Goal: Task Accomplishment & Management: Manage account settings

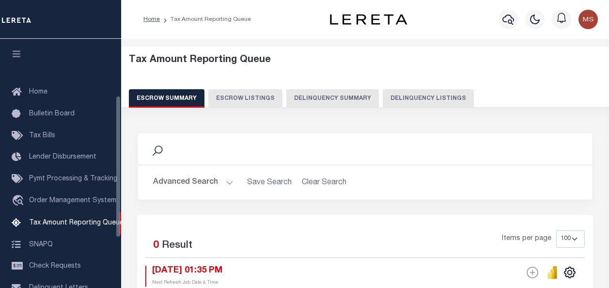
select select "100"
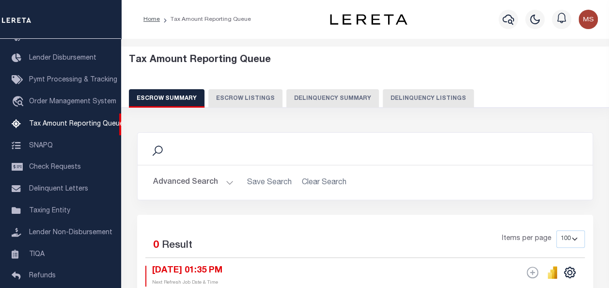
click at [429, 95] on button "Delinquency Listings" at bounding box center [428, 98] width 91 height 18
select select "100"
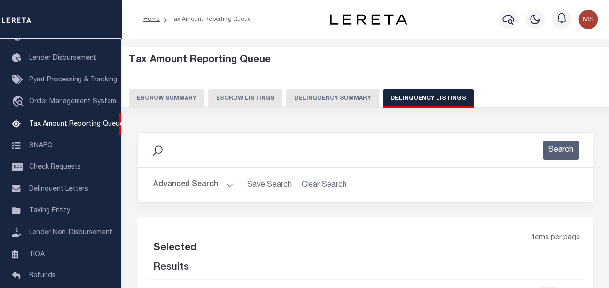
select select "100"
click at [212, 181] on button "Advanced Search" at bounding box center [193, 185] width 80 height 19
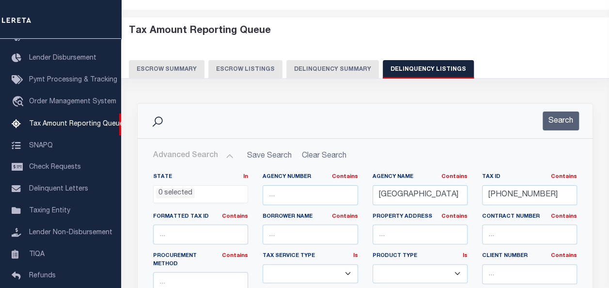
scroll to position [97, 0]
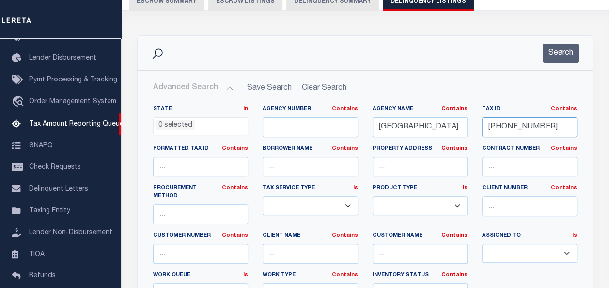
drag, startPoint x: 544, startPoint y: 128, endPoint x: 457, endPoint y: 120, distance: 88.1
click at [457, 120] on div "State In In AK AL AR AZ CA CO CT DC DE FL GA GU HI IA ID IL IN KS KY LA MA MD M…" at bounding box center [365, 208] width 439 height 206
paste input "15-02993-000"
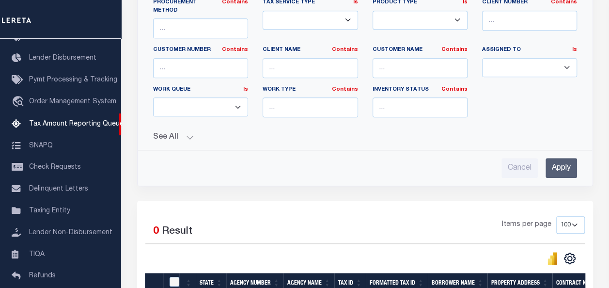
scroll to position [291, 0]
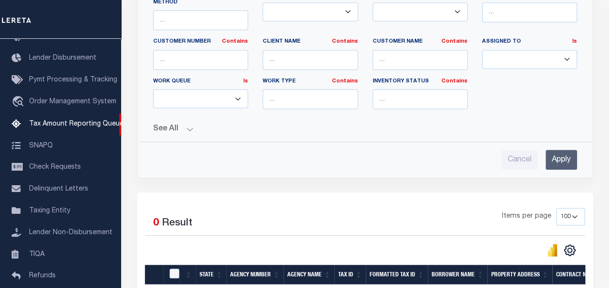
type input "15-02993-000"
click at [560, 152] on input "Apply" at bounding box center [562, 160] width 32 height 20
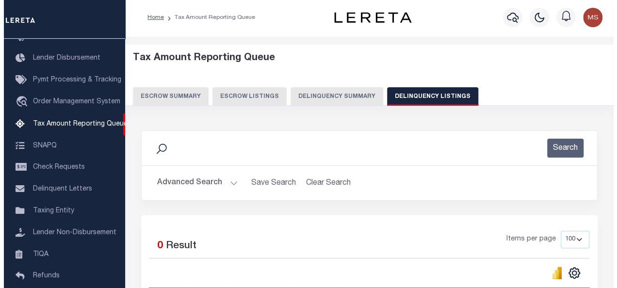
scroll to position [0, 0]
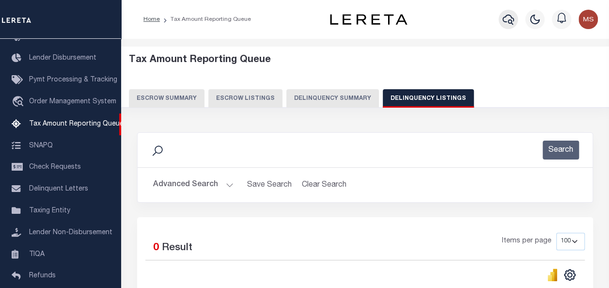
click at [507, 17] on icon "button" at bounding box center [509, 20] width 12 height 12
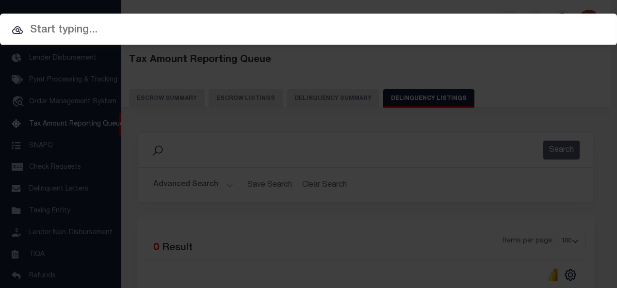
paste input "15-02993-000"
type input "15-02993-000"
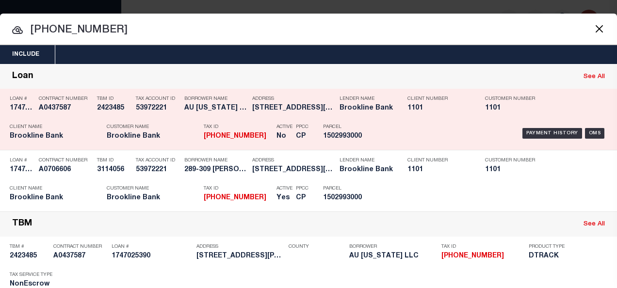
click at [58, 112] on h5 "A0437587" at bounding box center [65, 108] width 53 height 8
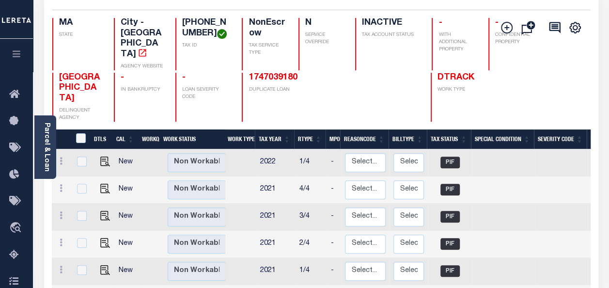
scroll to position [48, 0]
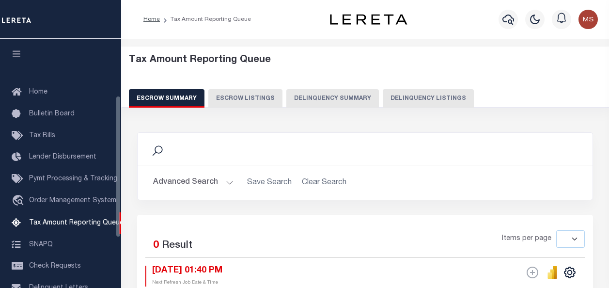
select select
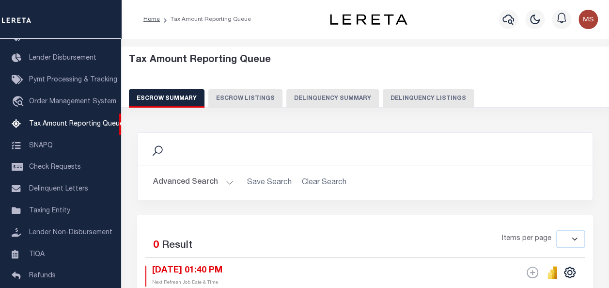
click at [418, 102] on button "Delinquency Listings" at bounding box center [428, 98] width 91 height 18
select select "100"
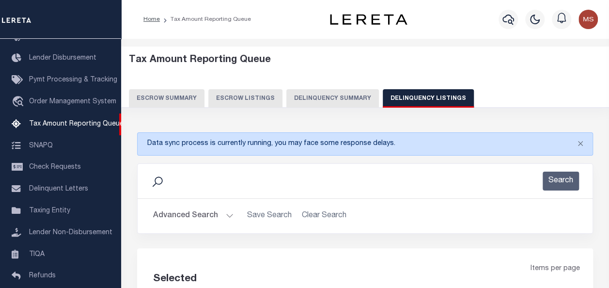
select select "100"
click at [221, 212] on button "Advanced Search" at bounding box center [193, 216] width 80 height 19
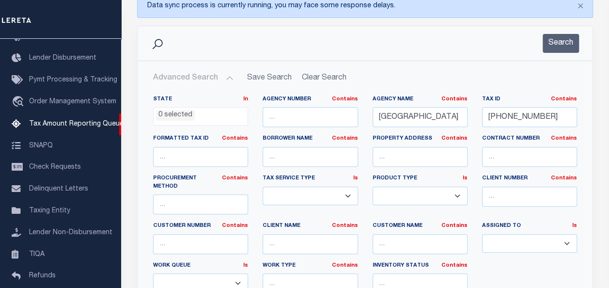
scroll to position [194, 0]
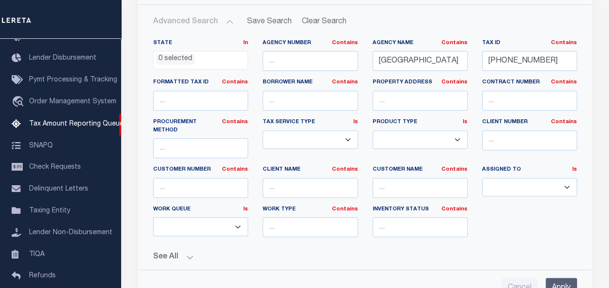
click at [565, 278] on input "Apply" at bounding box center [562, 288] width 32 height 20
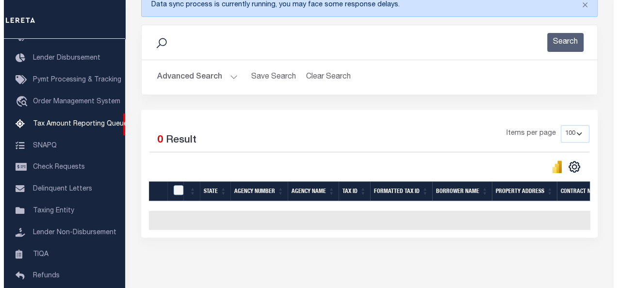
scroll to position [0, 0]
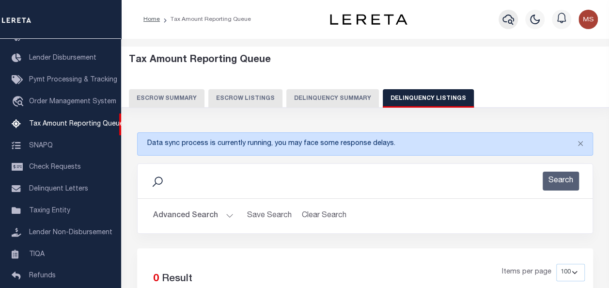
click at [509, 19] on icon "button" at bounding box center [509, 20] width 12 height 12
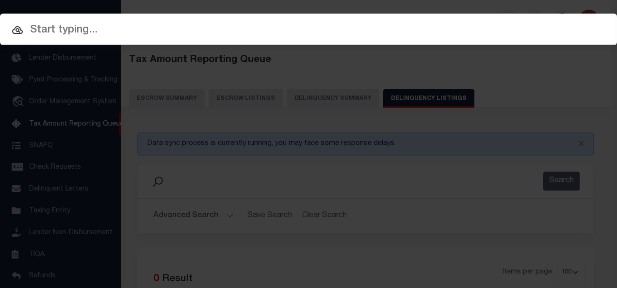
paste input "[PHONE_NUMBER]"
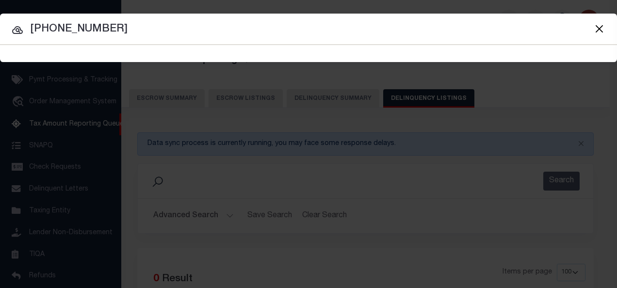
type input "[PHONE_NUMBER]"
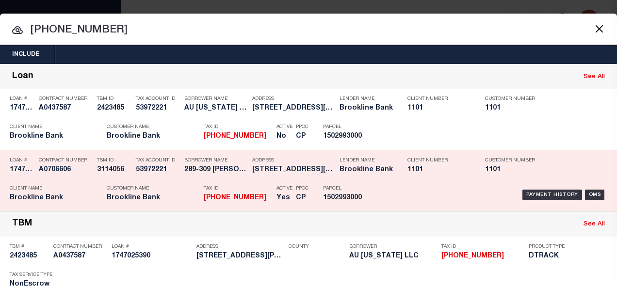
click at [31, 174] on div "Loan # 1747039180" at bounding box center [22, 167] width 24 height 28
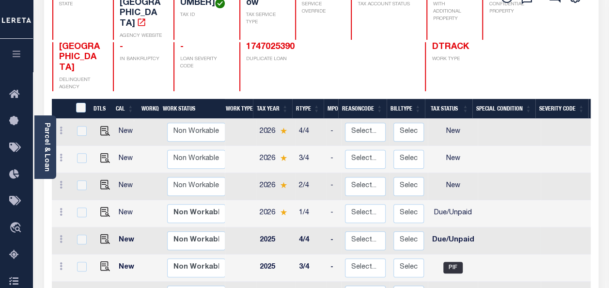
scroll to position [194, 0]
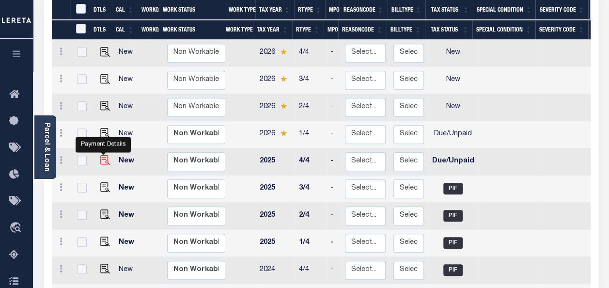
click at [106, 155] on img "" at bounding box center [105, 160] width 10 height 10
checkbox input "true"
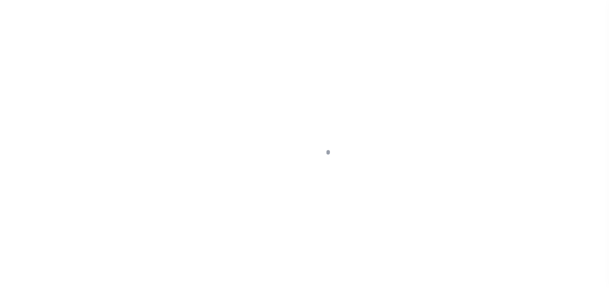
select select "DUE"
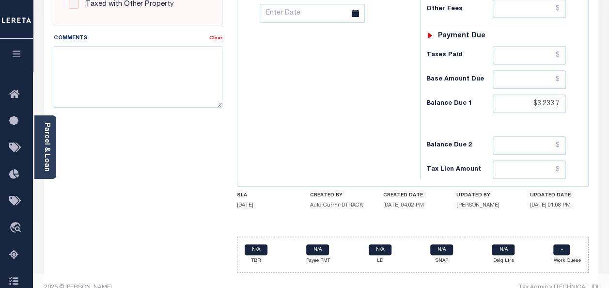
scroll to position [436, 0]
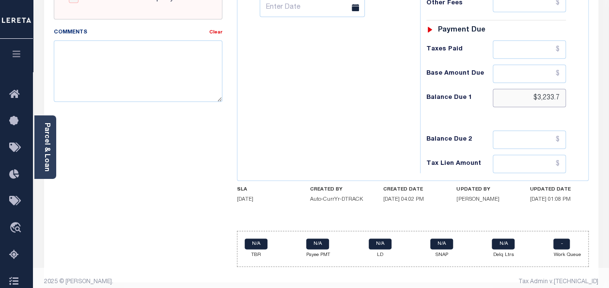
click at [546, 95] on input "$3,233.7" at bounding box center [529, 98] width 73 height 18
click at [560, 93] on input "$3,233.7" at bounding box center [529, 98] width 73 height 18
drag, startPoint x: 560, startPoint y: 93, endPoint x: 530, endPoint y: 93, distance: 29.1
click at [530, 93] on input "$3,233.7" at bounding box center [529, 98] width 73 height 18
drag, startPoint x: 561, startPoint y: 91, endPoint x: 519, endPoint y: 93, distance: 42.7
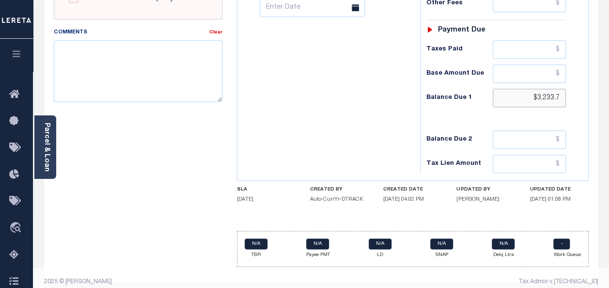
click at [519, 93] on input "$3,233.7" at bounding box center [529, 98] width 73 height 18
paste input "$3,233.7"
type input "$3,233.70"
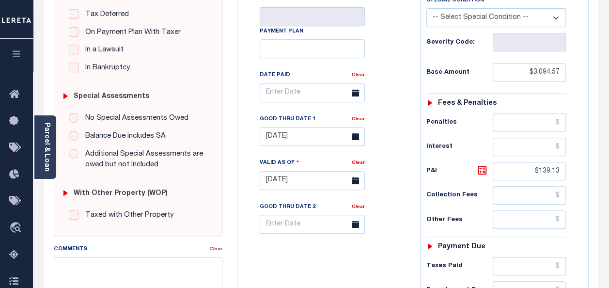
scroll to position [194, 0]
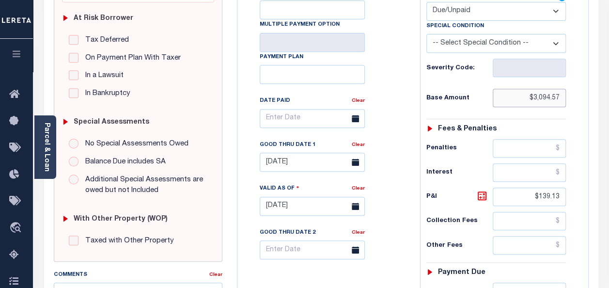
drag, startPoint x: 561, startPoint y: 96, endPoint x: 527, endPoint y: 96, distance: 34.9
click at [527, 96] on input "$3,094.57" at bounding box center [529, 98] width 73 height 18
click at [518, 99] on input "$3,094.57" at bounding box center [529, 98] width 73 height 18
drag, startPoint x: 558, startPoint y: 96, endPoint x: 526, endPoint y: 96, distance: 31.5
click at [526, 96] on input "$3,094.57" at bounding box center [529, 98] width 73 height 18
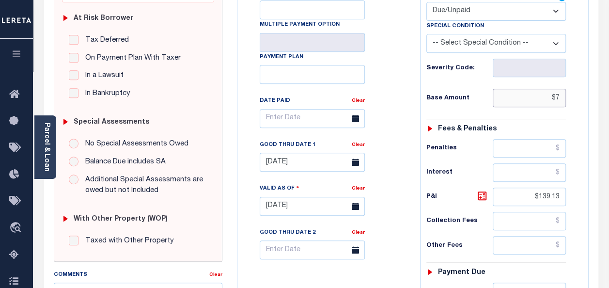
click at [560, 95] on input "$7" at bounding box center [529, 98] width 73 height 18
type input "$"
paste input "$3,094.57"
type input "$3,094.57"
click at [579, 101] on div "Tax Status Status" at bounding box center [499, 201] width 173 height 428
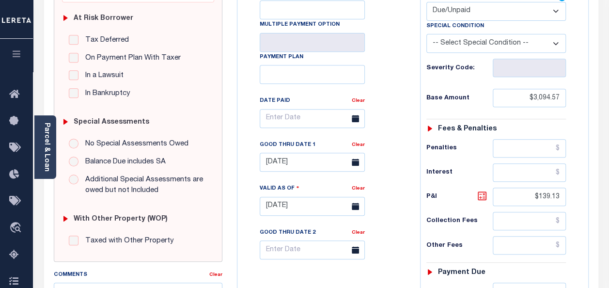
click at [477, 195] on icon at bounding box center [483, 196] width 12 height 12
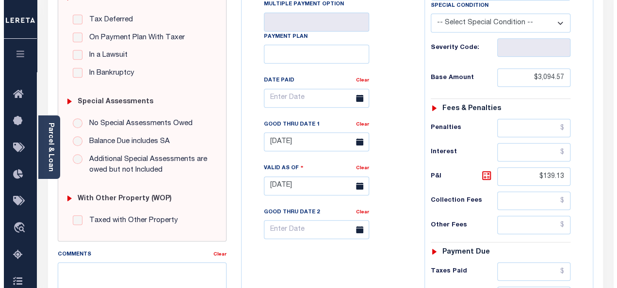
scroll to position [242, 0]
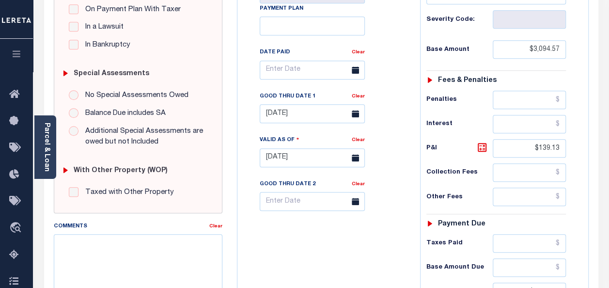
click at [355, 112] on icon at bounding box center [355, 113] width 7 height 7
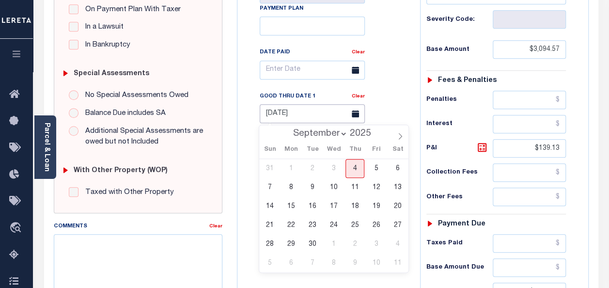
click at [292, 112] on input "[DATE]" at bounding box center [312, 113] width 105 height 19
click at [356, 170] on span "4" at bounding box center [355, 168] width 19 height 19
type input "[DATE]"
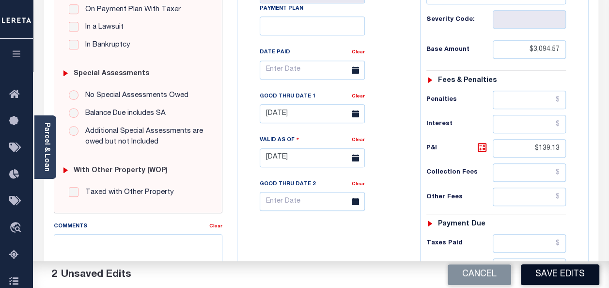
click at [557, 271] on button "Save Edits" at bounding box center [560, 274] width 79 height 21
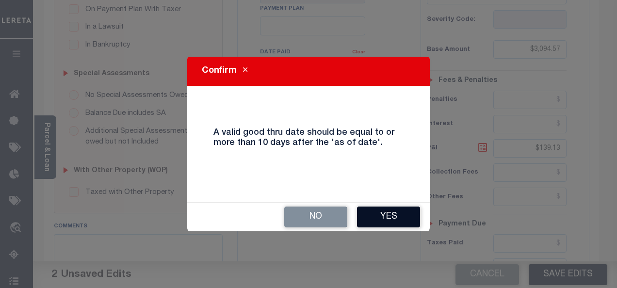
click at [393, 211] on button "Yes" at bounding box center [388, 217] width 63 height 21
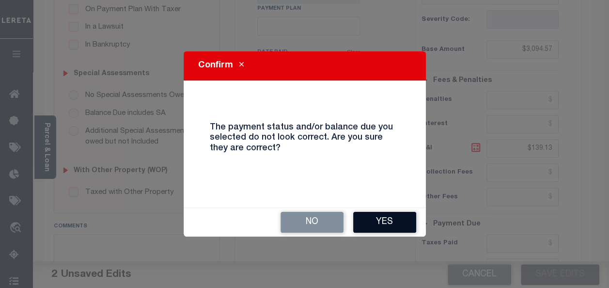
click at [381, 223] on button "Yes" at bounding box center [384, 222] width 63 height 21
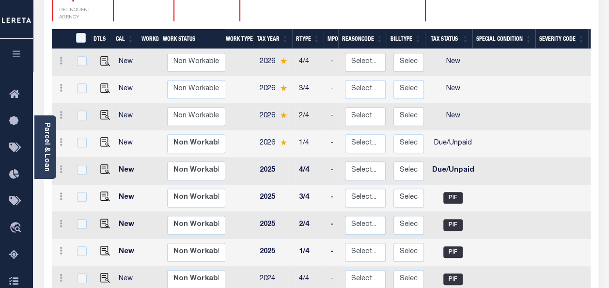
scroll to position [194, 0]
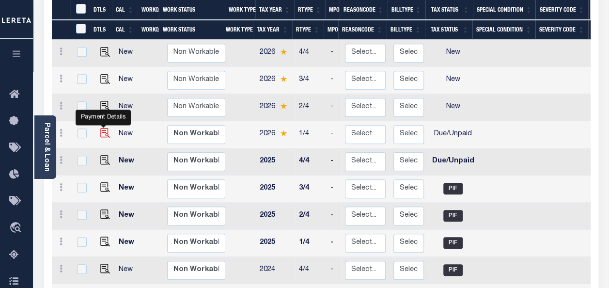
click at [103, 128] on img "" at bounding box center [105, 133] width 10 height 10
checkbox input "true"
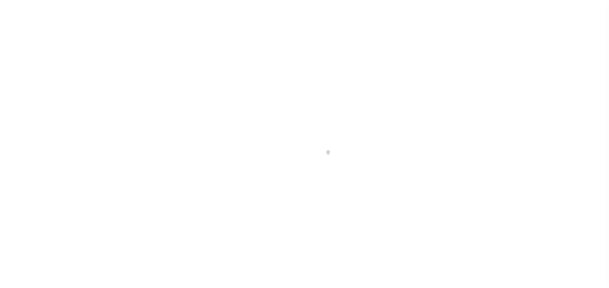
select select "DUE"
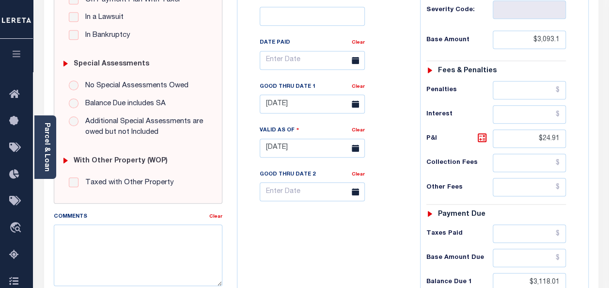
scroll to position [194, 0]
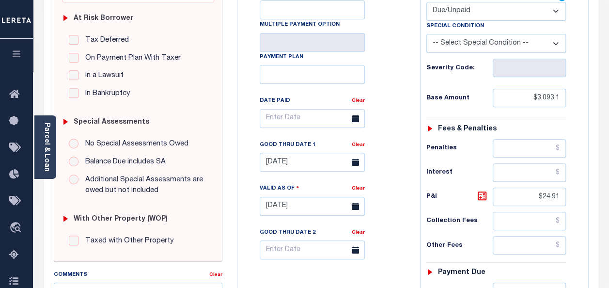
click at [355, 160] on icon at bounding box center [355, 162] width 7 height 7
click at [355, 163] on icon at bounding box center [355, 162] width 7 height 7
click at [312, 163] on input "[DATE]" at bounding box center [312, 162] width 105 height 19
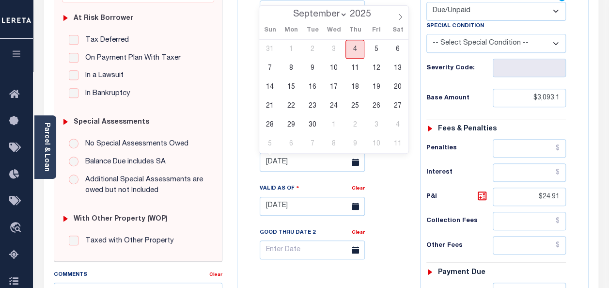
click at [354, 49] on span "4" at bounding box center [355, 49] width 19 height 19
type input "[DATE]"
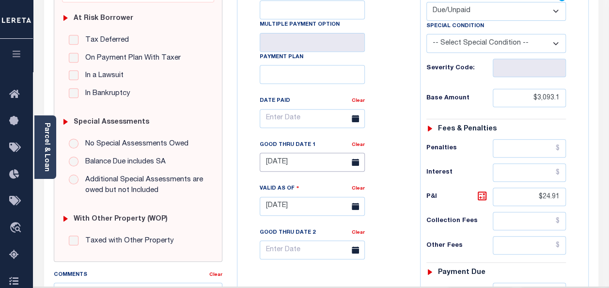
type input "[DATE]"
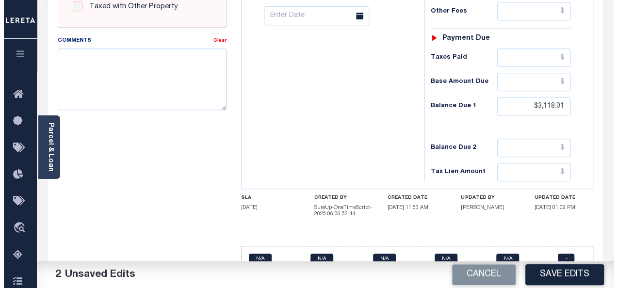
scroll to position [436, 0]
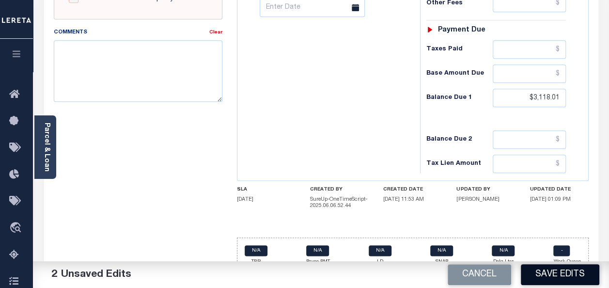
click at [553, 276] on button "Save Edits" at bounding box center [560, 274] width 79 height 21
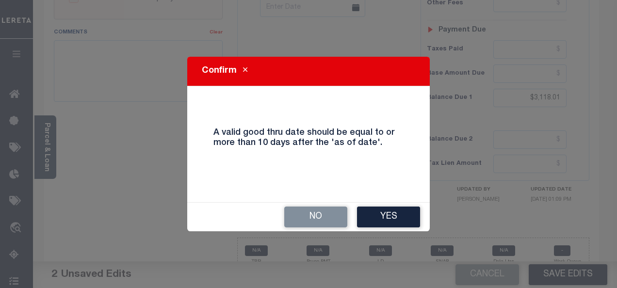
click at [381, 212] on button "Yes" at bounding box center [388, 217] width 63 height 21
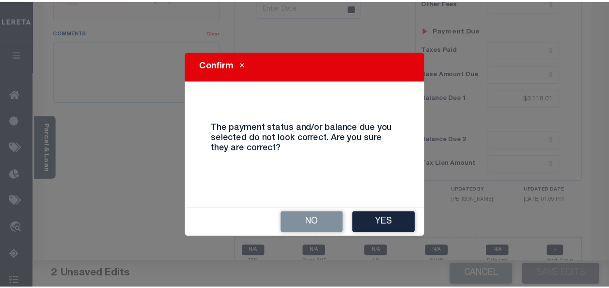
scroll to position [446, 0]
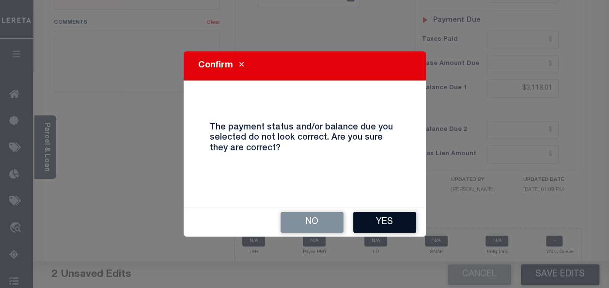
click at [386, 226] on button "Yes" at bounding box center [384, 222] width 63 height 21
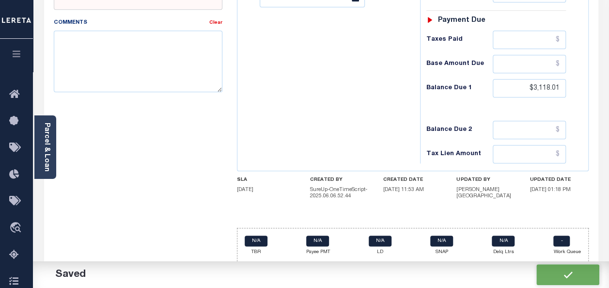
checkbox input "false"
type input "$3,093.1"
type input "$24.91"
type input "$3,118.01"
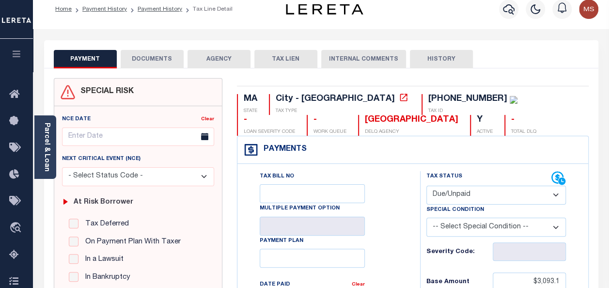
scroll to position [0, 0]
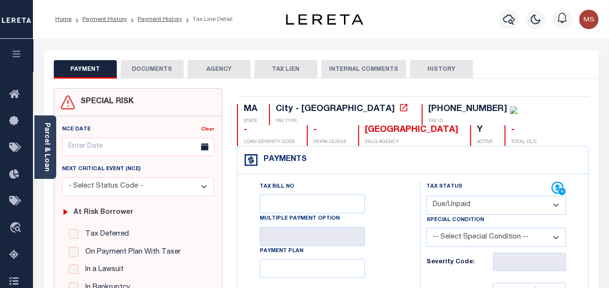
click at [19, 54] on icon "button" at bounding box center [16, 53] width 11 height 9
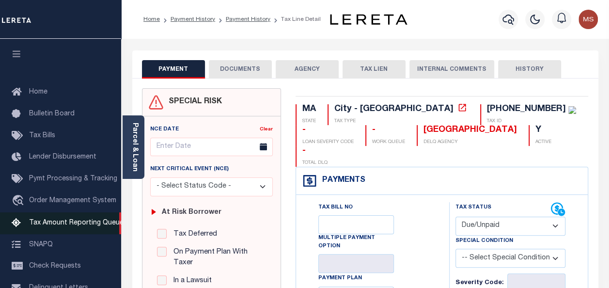
click at [85, 225] on span "Tax Amount Reporting Queue" at bounding box center [76, 223] width 95 height 7
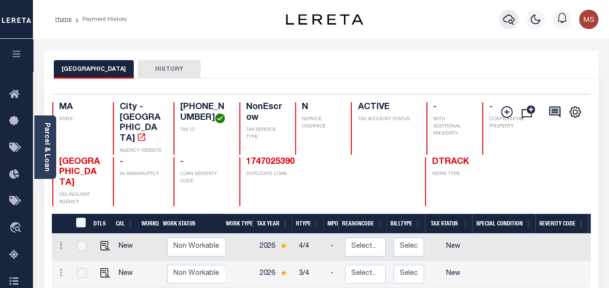
click at [507, 21] on icon "button" at bounding box center [509, 20] width 12 height 12
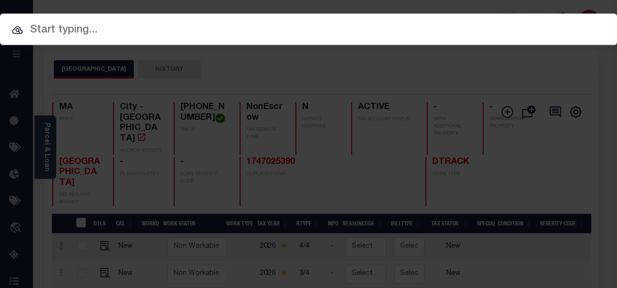
click at [88, 28] on input "text" at bounding box center [308, 30] width 617 height 17
paste input "[PHONE_NUMBER]"
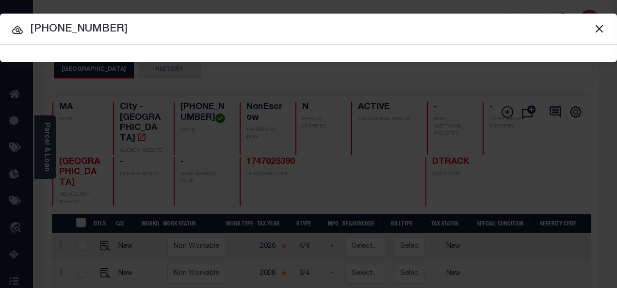
type input "15-02994-000"
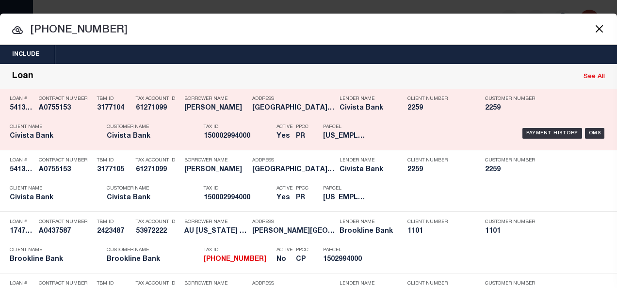
click at [62, 114] on div "Contract Number A0755153" at bounding box center [65, 105] width 53 height 28
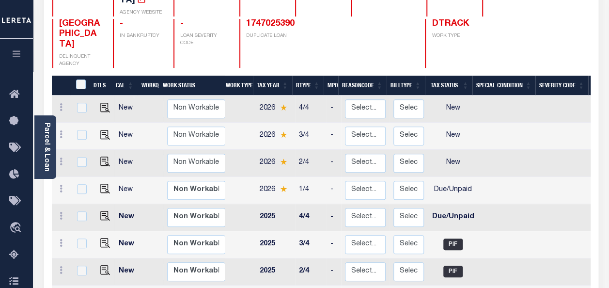
scroll to position [145, 0]
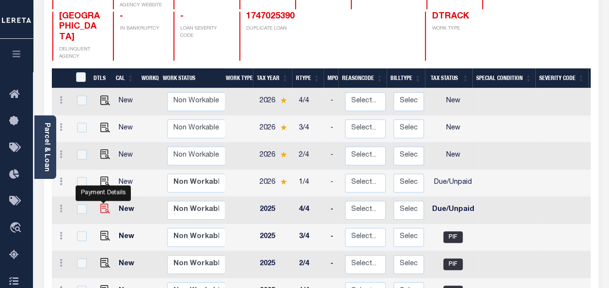
click at [102, 204] on img "" at bounding box center [105, 209] width 10 height 10
checkbox input "true"
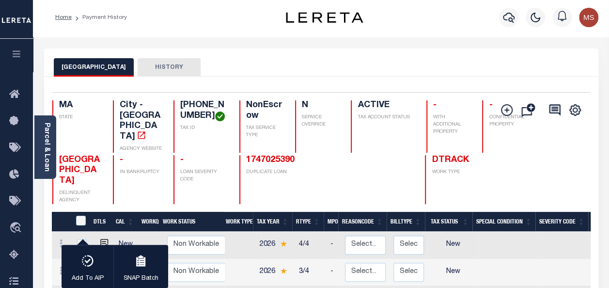
scroll to position [0, 0]
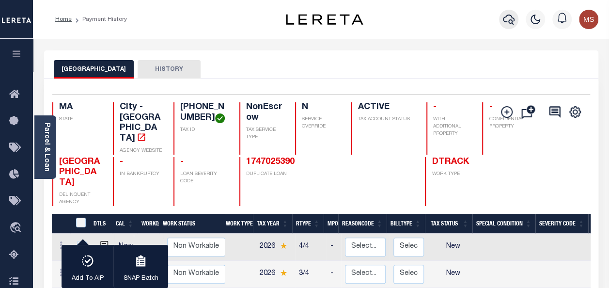
click at [510, 16] on icon "button" at bounding box center [509, 20] width 12 height 10
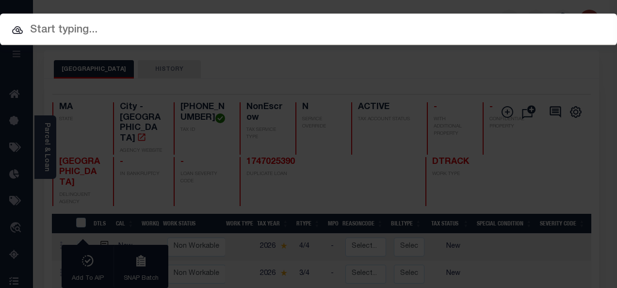
paste input "15-02994-000"
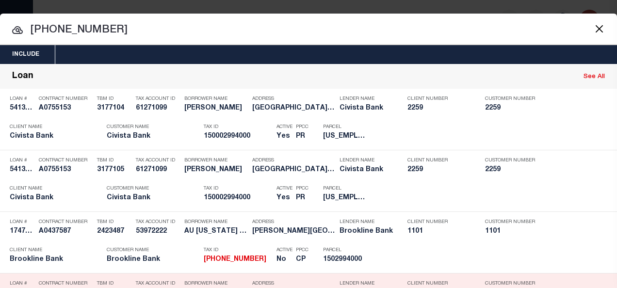
type input "15-02994-000"
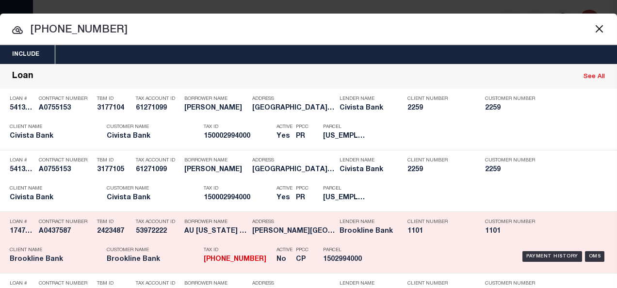
click at [140, 239] on div "Tax Account ID 53972222" at bounding box center [158, 228] width 44 height 28
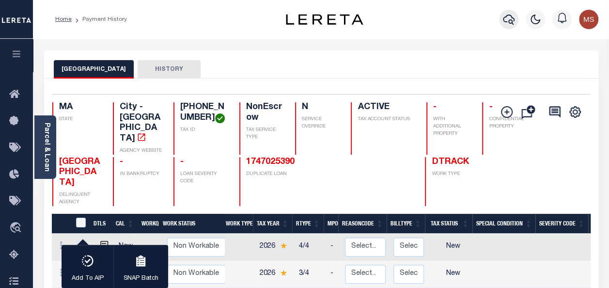
click at [510, 19] on icon "button" at bounding box center [509, 20] width 12 height 12
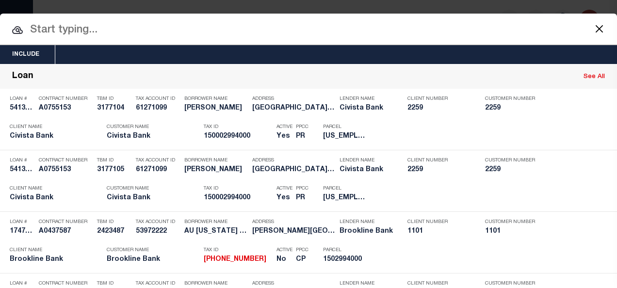
paste input "15-02994-000"
type input "15-02994-000"
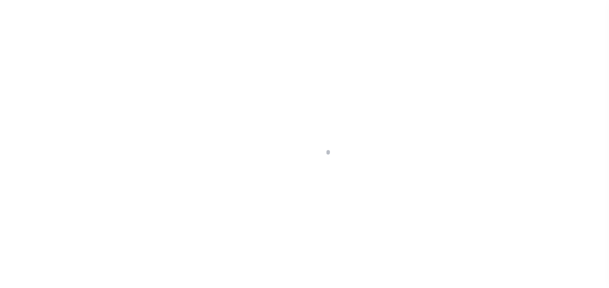
select select "DUE"
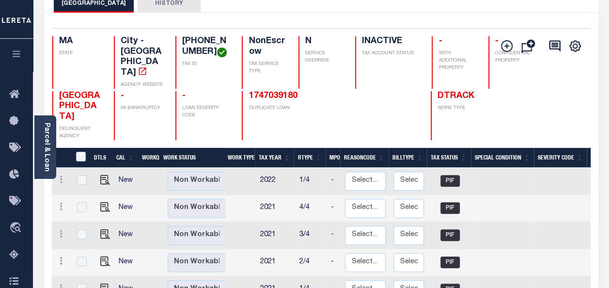
scroll to position [97, 0]
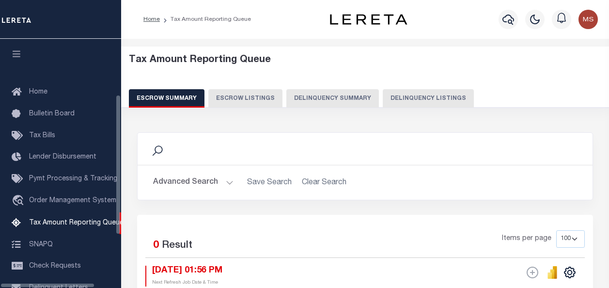
select select "100"
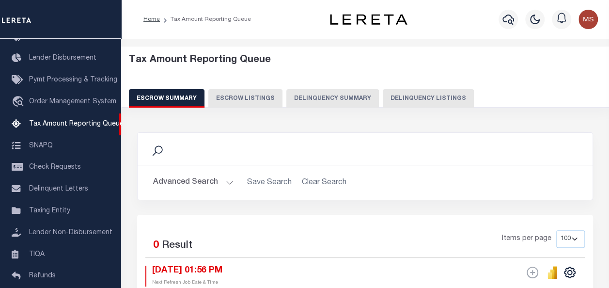
click at [413, 94] on button "Delinquency Listings" at bounding box center [428, 98] width 91 height 18
select select
select select "100"
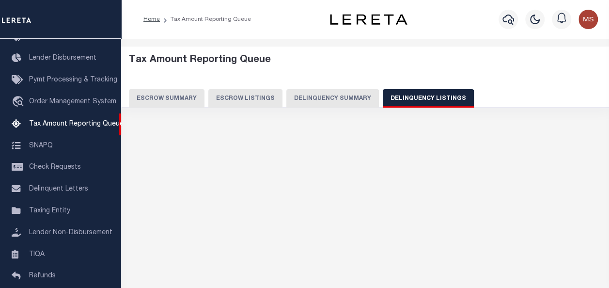
select select "100"
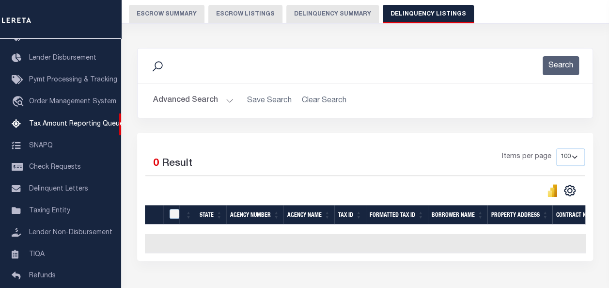
scroll to position [97, 0]
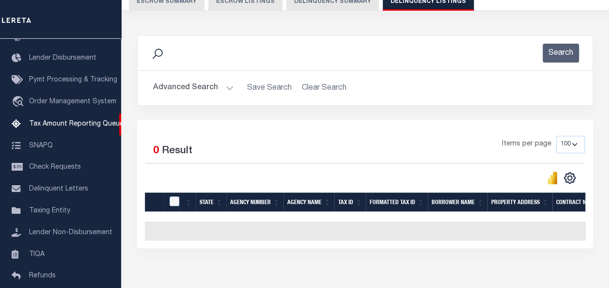
click at [219, 87] on button "Advanced Search" at bounding box center [193, 88] width 80 height 19
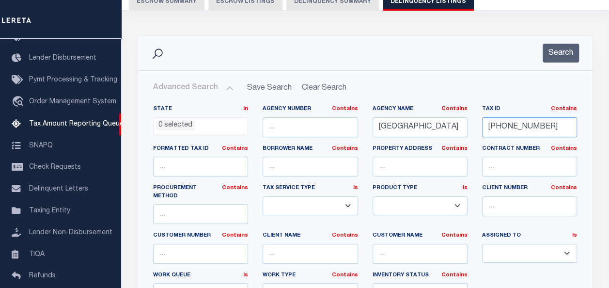
drag, startPoint x: 557, startPoint y: 127, endPoint x: 461, endPoint y: 123, distance: 96.6
click at [461, 123] on div "State In In AK AL AR AZ CA CO CT DC DE FL GA GU HI IA ID IL IN KS KY LA MA MD M…" at bounding box center [365, 208] width 439 height 206
paste input "15-02994-000"
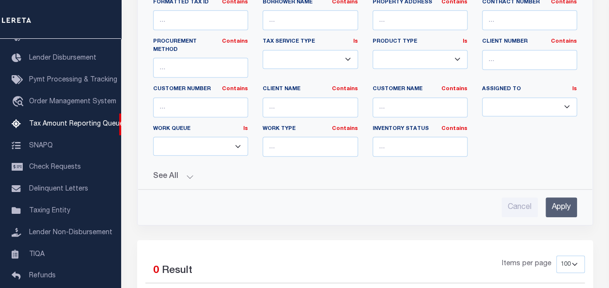
scroll to position [291, 0]
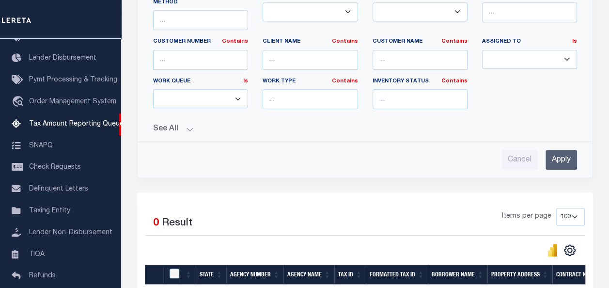
type input "15-02994-000"
click at [559, 154] on input "Apply" at bounding box center [562, 160] width 32 height 20
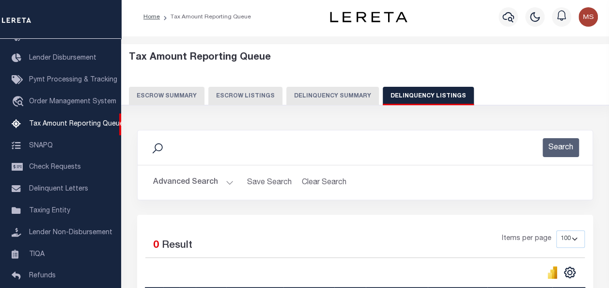
scroll to position [0, 0]
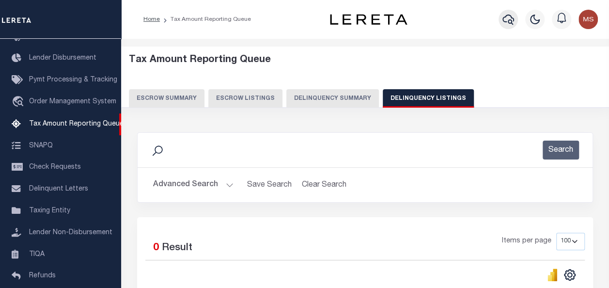
click at [512, 19] on icon "button" at bounding box center [509, 20] width 12 height 12
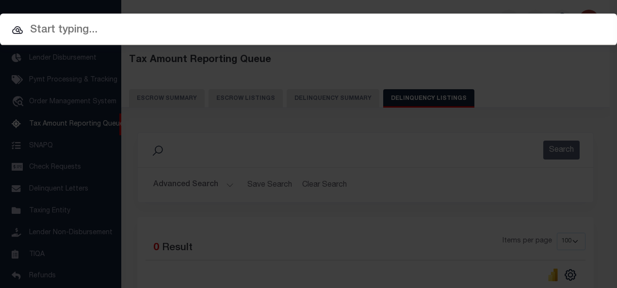
paste input "15-02994-000"
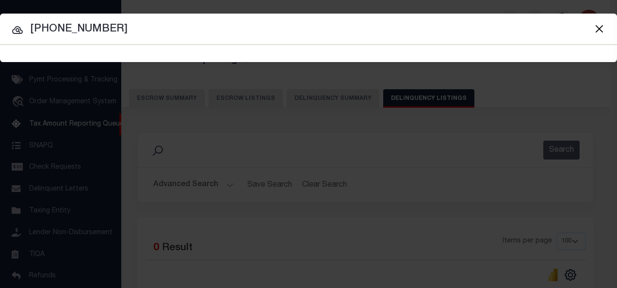
type input "15-02994-000"
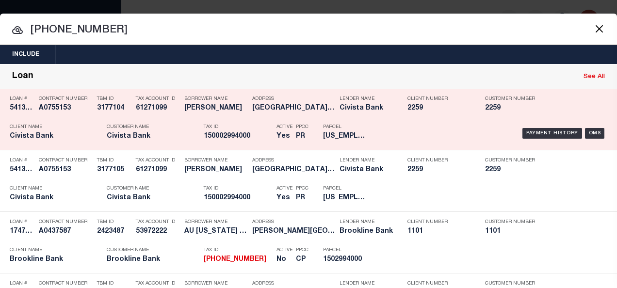
click at [61, 110] on h5 "A0755153" at bounding box center [65, 108] width 53 height 8
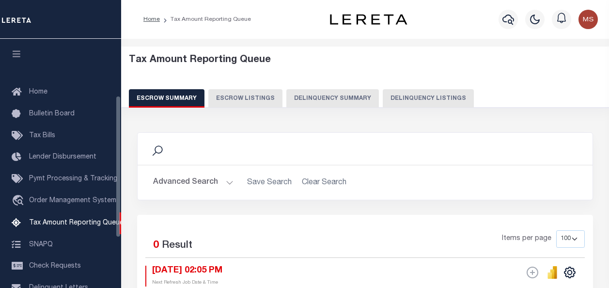
select select "100"
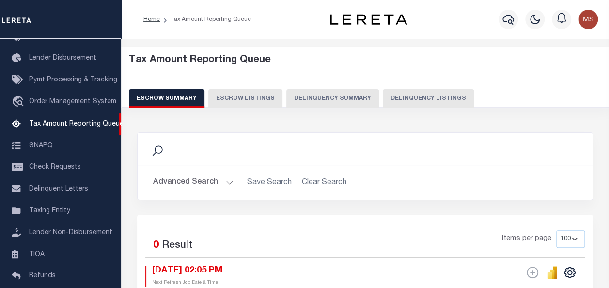
click at [440, 99] on button "Delinquency Listings" at bounding box center [428, 98] width 91 height 18
select select
select select "100"
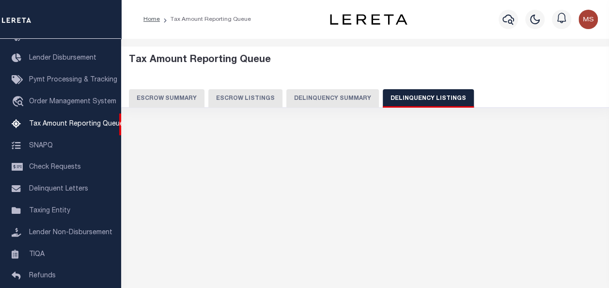
select select "100"
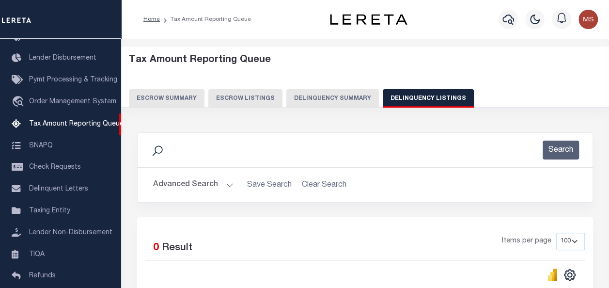
click at [219, 185] on button "Advanced Search" at bounding box center [193, 185] width 80 height 19
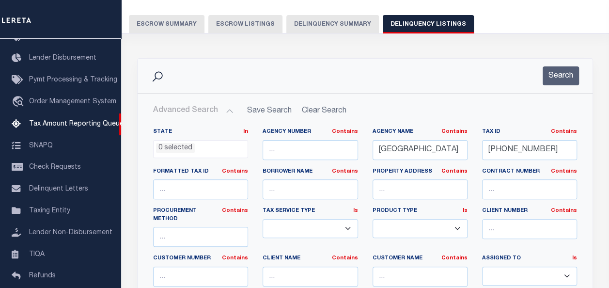
scroll to position [145, 0]
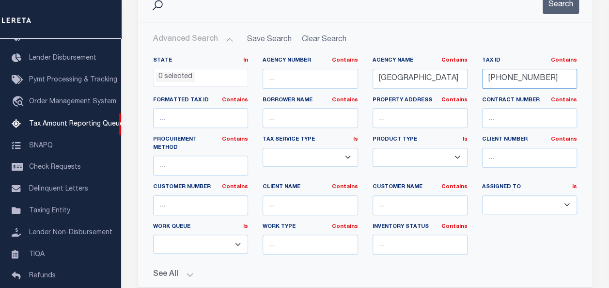
drag, startPoint x: 548, startPoint y: 73, endPoint x: 474, endPoint y: 73, distance: 74.2
click at [474, 74] on div "State In In AK AL AR AZ CA CO CT DC DE FL GA GU HI IA ID IL IN KS [GEOGRAPHIC_D…" at bounding box center [365, 160] width 439 height 206
drag, startPoint x: 449, startPoint y: 76, endPoint x: 379, endPoint y: 76, distance: 69.8
click at [379, 76] on input "[GEOGRAPHIC_DATA]" at bounding box center [420, 79] width 95 height 20
click at [503, 80] on input "text" at bounding box center [529, 79] width 95 height 20
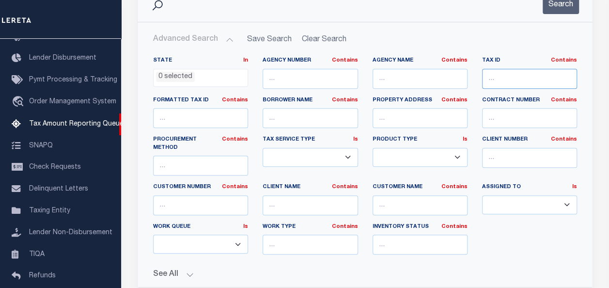
paste input "00012226"
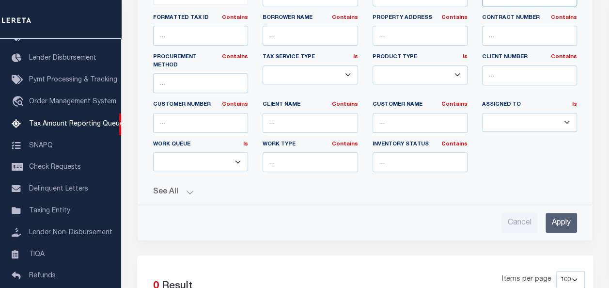
scroll to position [339, 0]
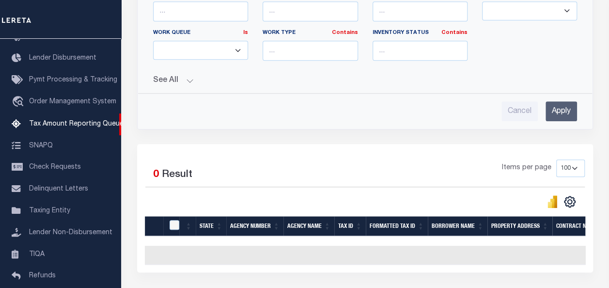
type input "00012226"
click at [567, 101] on input "Apply" at bounding box center [562, 111] width 32 height 20
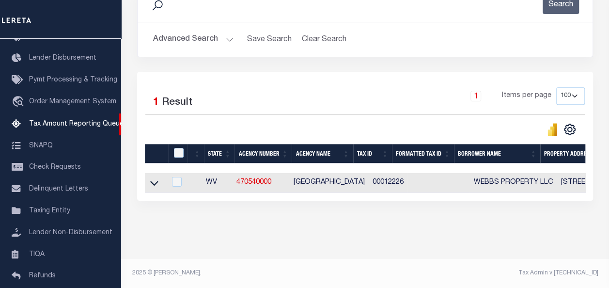
scroll to position [152, 0]
click at [156, 179] on icon at bounding box center [154, 183] width 8 height 10
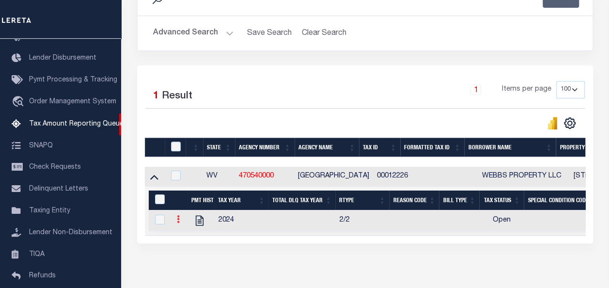
click at [177, 222] on icon at bounding box center [178, 219] width 3 height 8
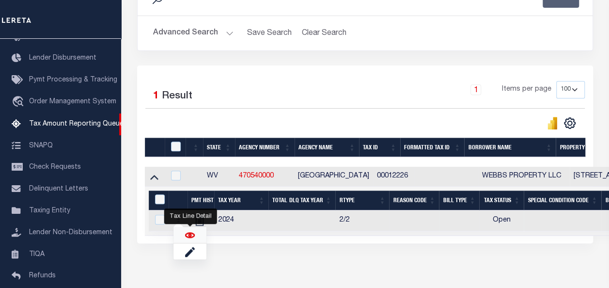
click at [190, 237] on img "" at bounding box center [190, 235] width 10 height 10
checkbox input "true"
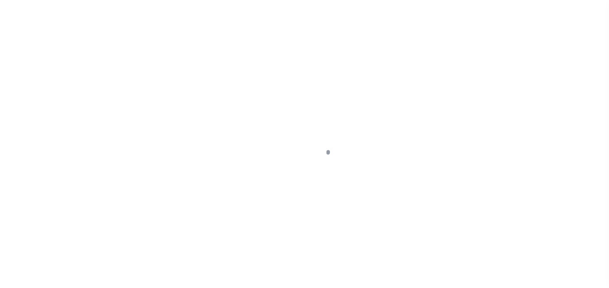
select select "OP2"
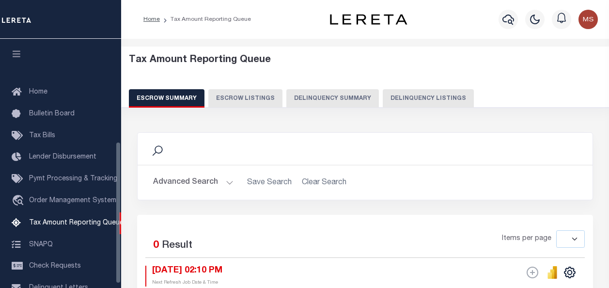
select select
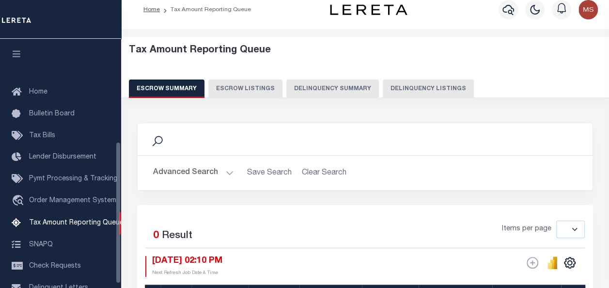
scroll to position [179, 0]
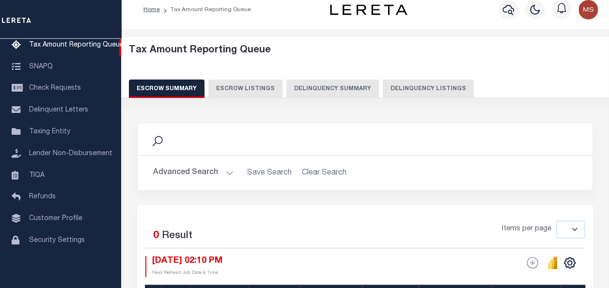
click at [433, 91] on button "Delinquency Listings" at bounding box center [428, 89] width 91 height 18
select select "100"
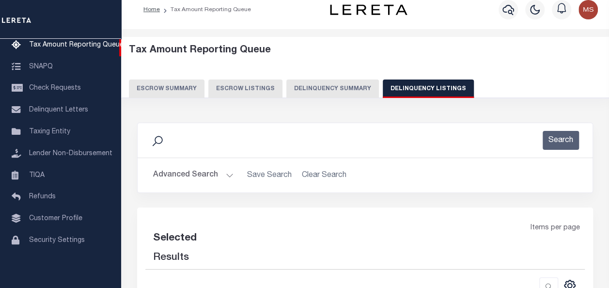
select select "100"
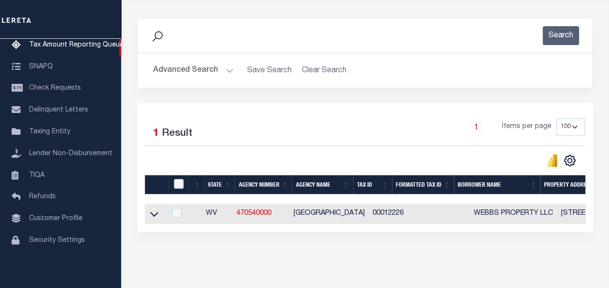
scroll to position [152, 0]
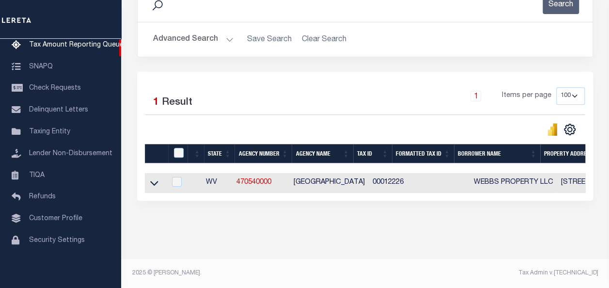
drag, startPoint x: 157, startPoint y: 175, endPoint x: 186, endPoint y: 187, distance: 31.3
click at [157, 178] on icon at bounding box center [154, 183] width 8 height 10
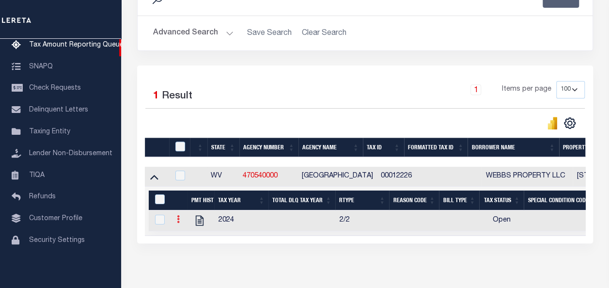
click at [179, 221] on icon at bounding box center [178, 219] width 3 height 8
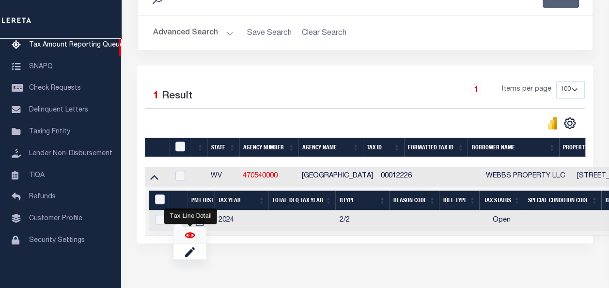
click at [192, 237] on img "" at bounding box center [190, 235] width 10 height 10
checkbox input "true"
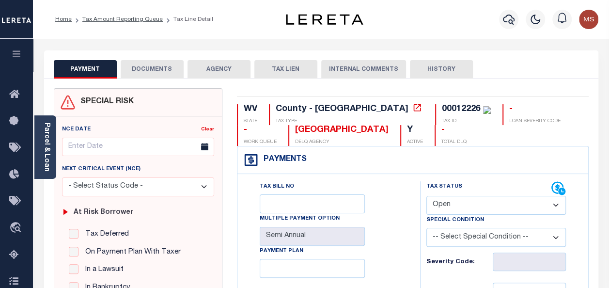
click at [480, 205] on select "- Select Status Code - Open Due/Unpaid Paid Incomplete No Tax Due Internal Refu…" at bounding box center [497, 205] width 140 height 19
select select "PYD"
click at [427, 196] on select "- Select Status Code - Open Due/Unpaid Paid Incomplete No Tax Due Internal Refu…" at bounding box center [497, 205] width 140 height 19
type input "[DATE]"
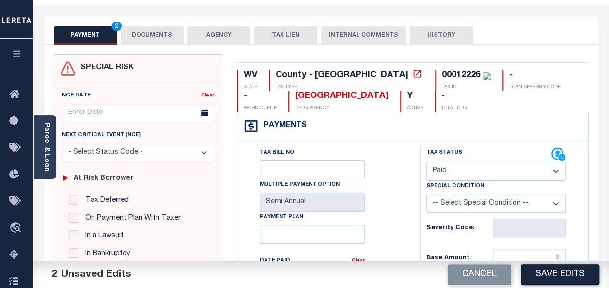
scroll to position [145, 0]
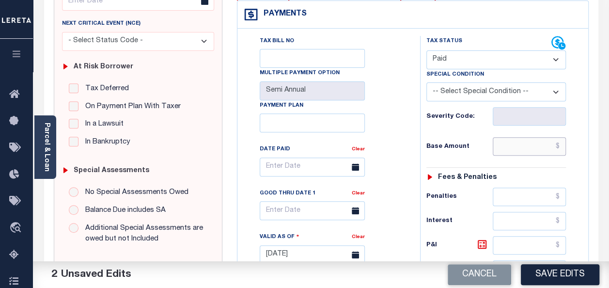
click at [524, 149] on input "text" at bounding box center [529, 146] width 73 height 18
type input "$0.00"
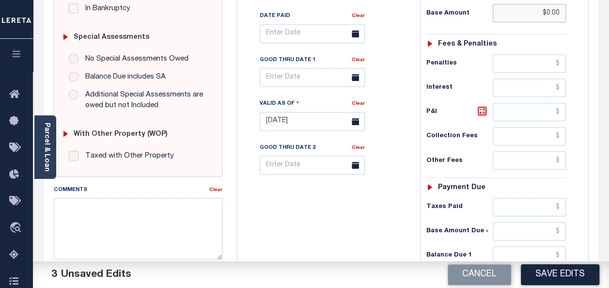
scroll to position [339, 0]
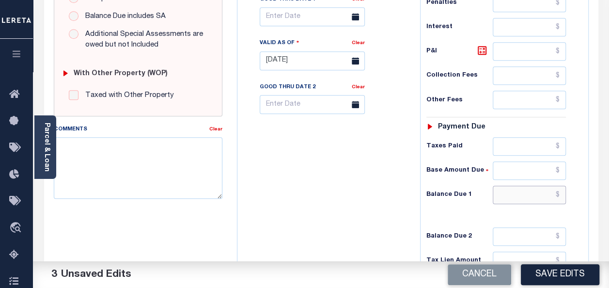
drag, startPoint x: 538, startPoint y: 189, endPoint x: 544, endPoint y: 191, distance: 6.1
click at [538, 189] on input "text" at bounding box center [529, 195] width 73 height 18
type input "$0.00"
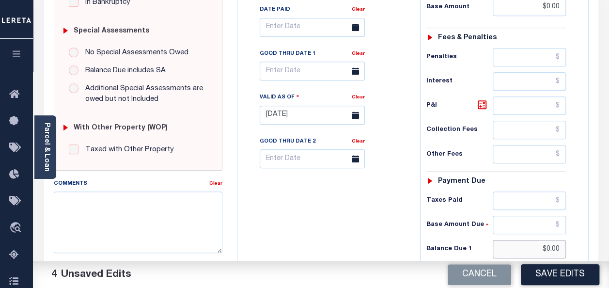
scroll to position [0, 0]
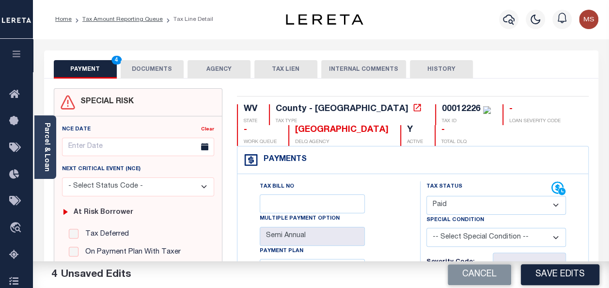
click at [157, 68] on button "DOCUMENTS" at bounding box center [152, 69] width 63 height 18
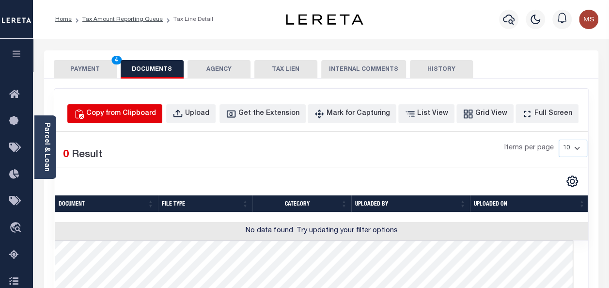
click at [144, 112] on div "Copy from Clipboard" at bounding box center [121, 114] width 70 height 11
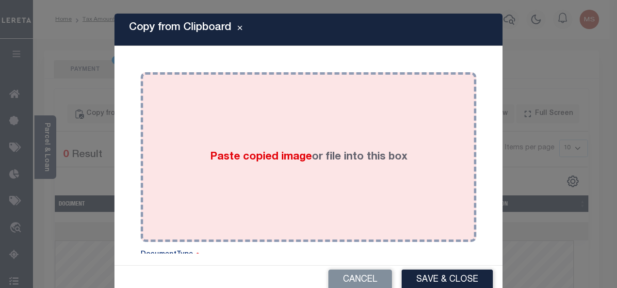
click at [225, 141] on div "Paste copied image or file into this box" at bounding box center [308, 157] width 321 height 155
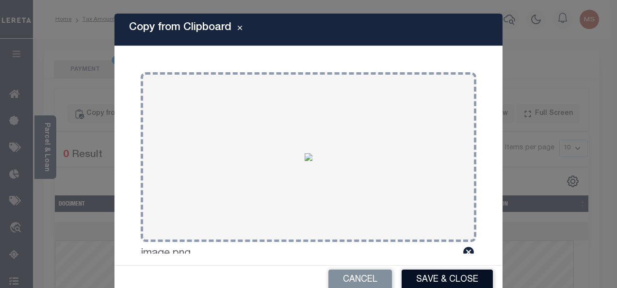
click at [461, 278] on button "Save & Close" at bounding box center [446, 280] width 91 height 21
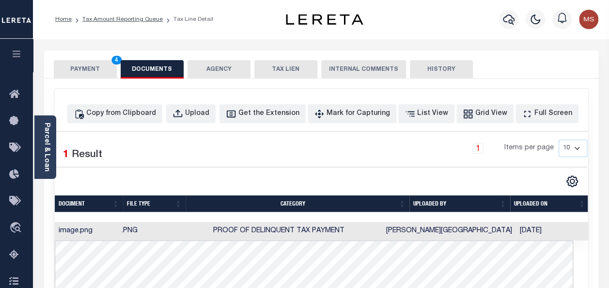
click at [94, 70] on button "PAYMENT 4" at bounding box center [85, 69] width 63 height 18
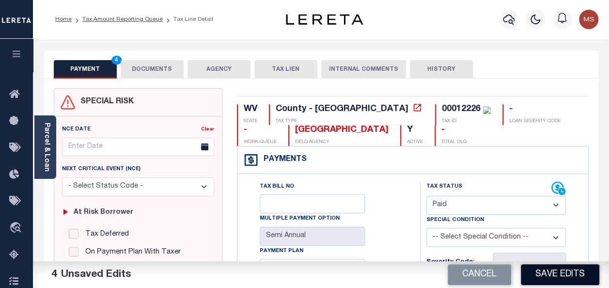
click at [570, 276] on button "Save Edits" at bounding box center [560, 274] width 79 height 21
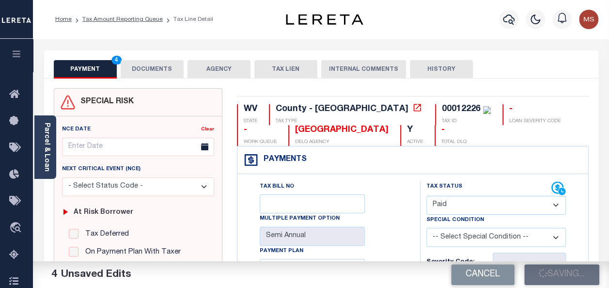
checkbox input "false"
type input "$0"
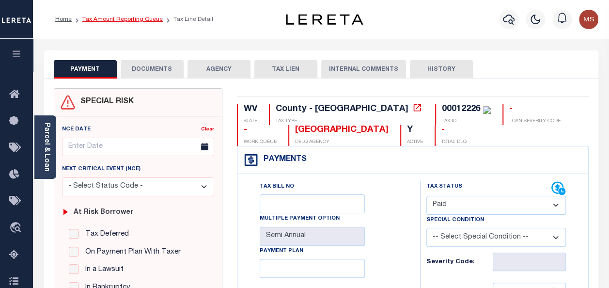
click at [114, 19] on link "Tax Amount Reporting Queue" at bounding box center [122, 19] width 80 height 6
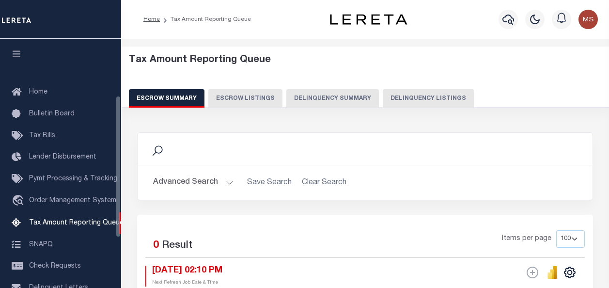
select select "100"
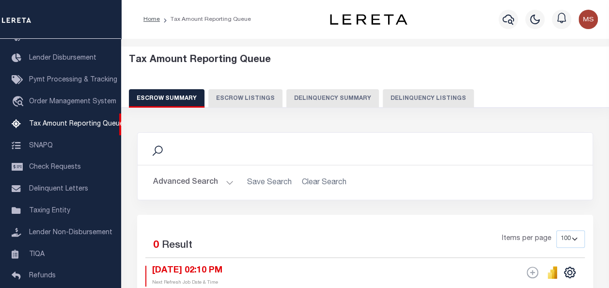
click at [435, 96] on button "Delinquency Listings" at bounding box center [428, 98] width 91 height 18
select select "100"
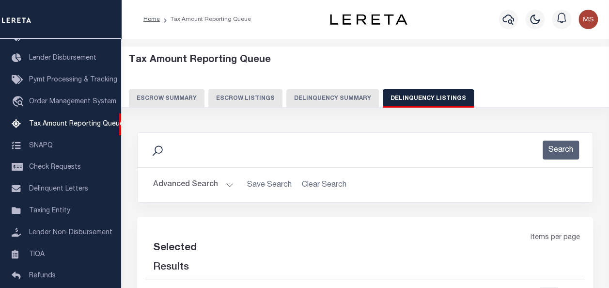
select select "100"
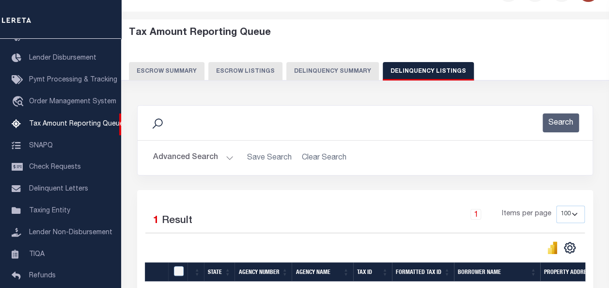
scroll to position [152, 0]
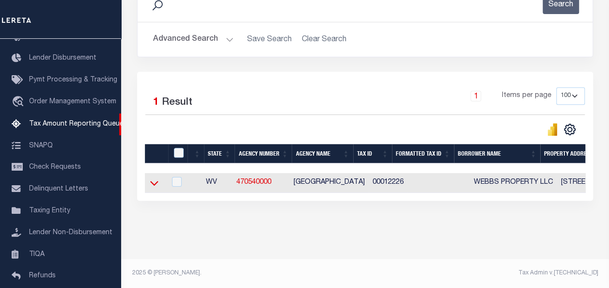
click at [152, 178] on icon at bounding box center [154, 183] width 8 height 10
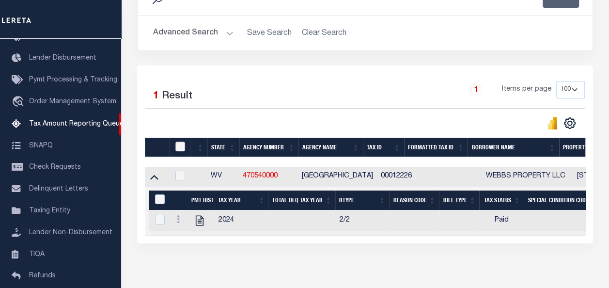
click at [180, 144] on input "checkbox" at bounding box center [181, 147] width 10 height 10
checkbox input "true"
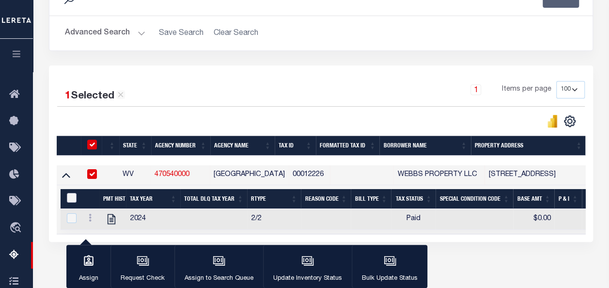
click at [69, 194] on input "&nbsp;" at bounding box center [72, 198] width 10 height 10
checkbox input "true"
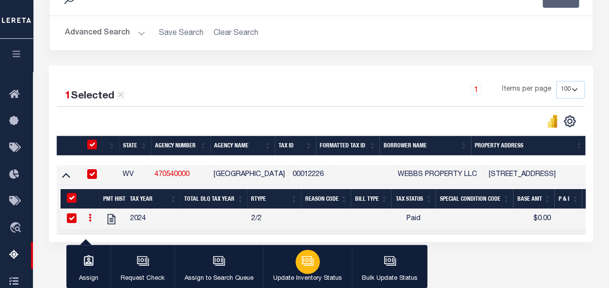
click at [303, 255] on icon "button" at bounding box center [308, 261] width 13 height 13
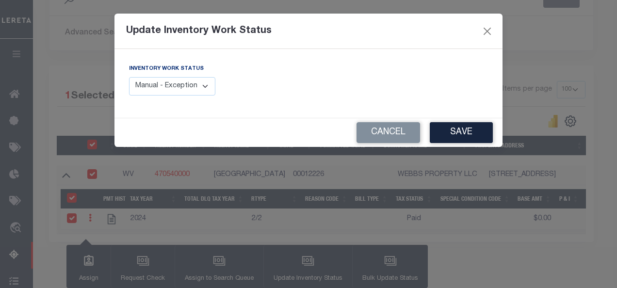
click at [185, 83] on select "Manual - Exception Pended - Awaiting Search Late Add Exception Completed" at bounding box center [172, 86] width 86 height 19
select select "4"
click at [129, 77] on select "Manual - Exception Pended - Awaiting Search Late Add Exception Completed" at bounding box center [172, 86] width 86 height 19
click at [458, 131] on button "Save" at bounding box center [461, 132] width 63 height 21
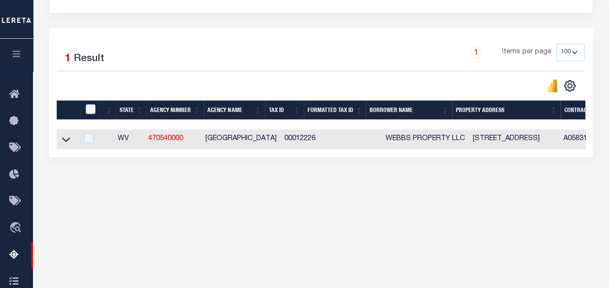
scroll to position [194, 0]
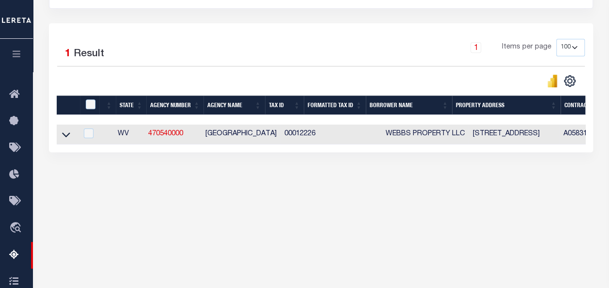
click at [61, 135] on link at bounding box center [66, 133] width 11 height 7
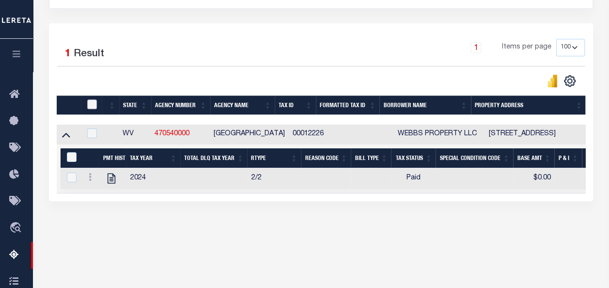
click at [91, 104] on input "checkbox" at bounding box center [92, 104] width 10 height 10
checkbox input "true"
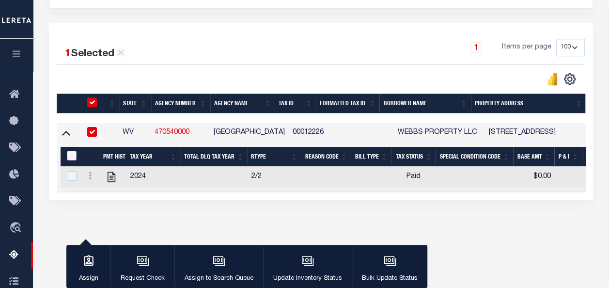
click at [71, 154] on input "&nbsp;" at bounding box center [72, 156] width 10 height 10
checkbox input "true"
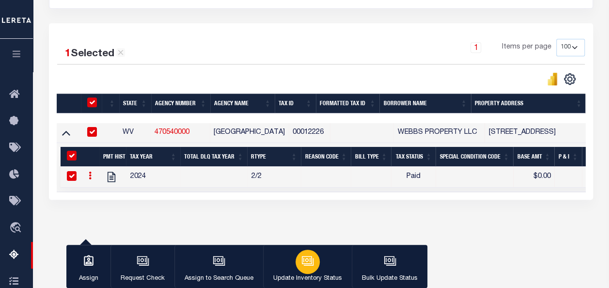
click at [314, 264] on div "button" at bounding box center [308, 262] width 24 height 24
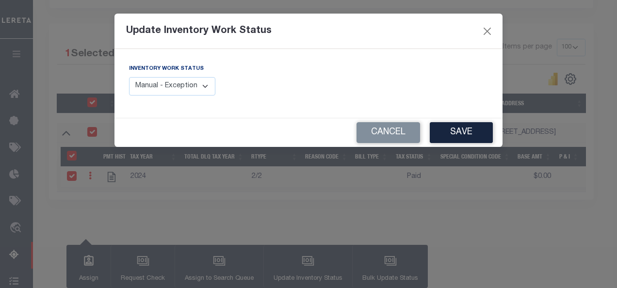
drag, startPoint x: 196, startPoint y: 88, endPoint x: 205, endPoint y: 95, distance: 11.2
click at [195, 89] on select "Manual - Exception Pended - Awaiting Search Late Add Exception Completed" at bounding box center [172, 86] width 86 height 19
select select "4"
click at [129, 77] on select "Manual - Exception Pended - Awaiting Search Late Add Exception Completed" at bounding box center [172, 86] width 86 height 19
click at [457, 132] on button "Save" at bounding box center [461, 132] width 63 height 21
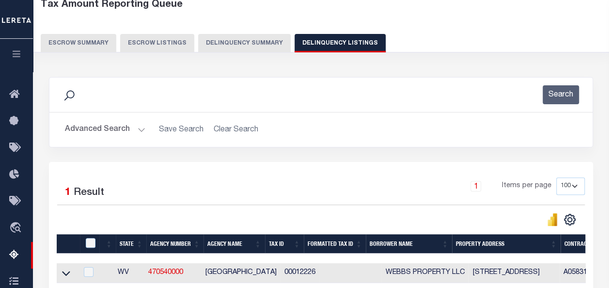
scroll to position [0, 0]
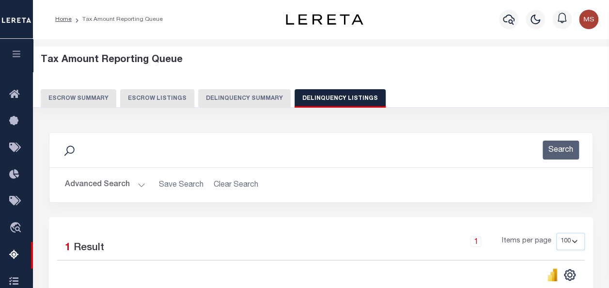
click at [134, 184] on button "Advanced Search" at bounding box center [105, 185] width 80 height 19
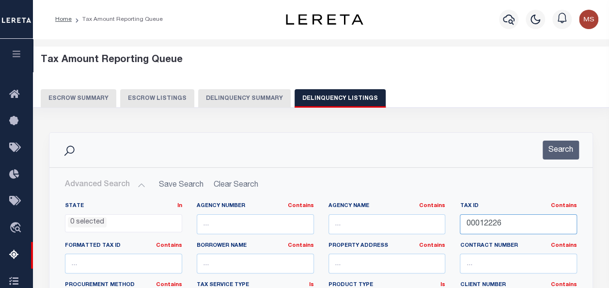
drag, startPoint x: 514, startPoint y: 227, endPoint x: 448, endPoint y: 221, distance: 66.2
paste input "00012227"
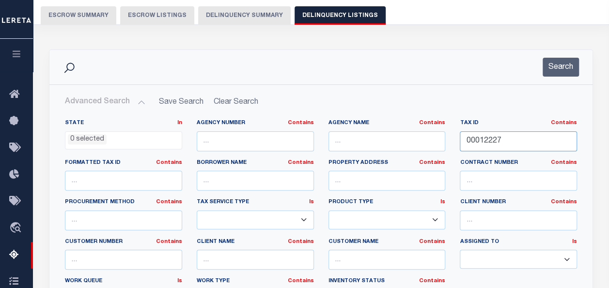
scroll to position [194, 0]
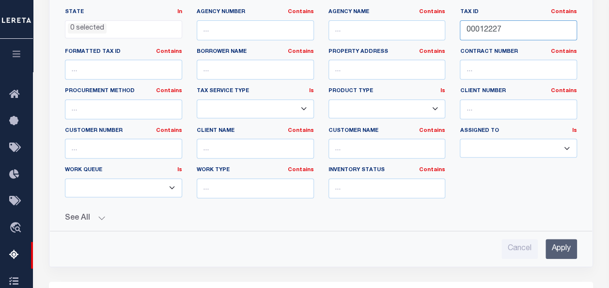
type input "00012227"
click at [563, 244] on input "Apply" at bounding box center [562, 249] width 32 height 20
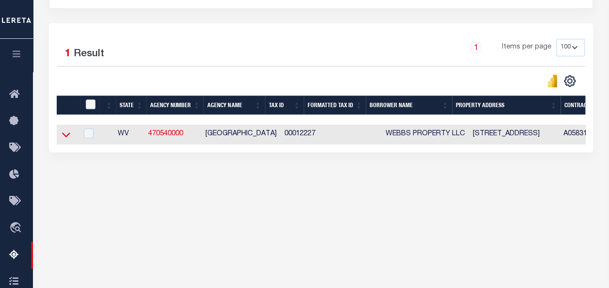
click at [64, 137] on icon at bounding box center [66, 134] width 8 height 10
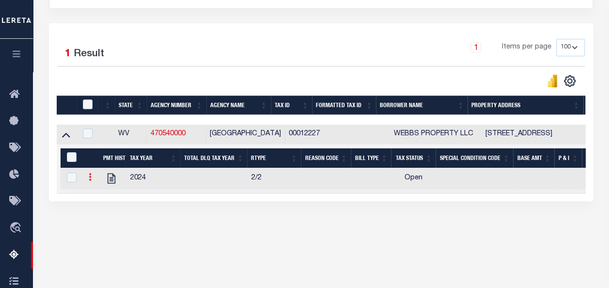
click at [90, 181] on icon at bounding box center [90, 177] width 3 height 8
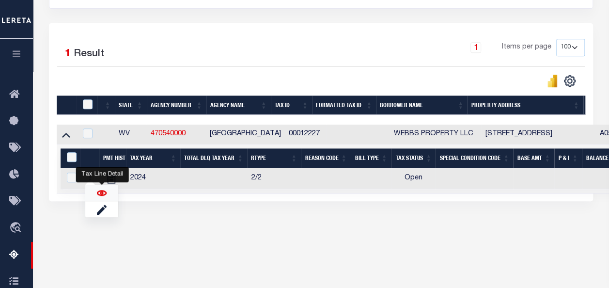
click at [101, 196] on img "" at bounding box center [102, 193] width 10 height 10
checkbox input "true"
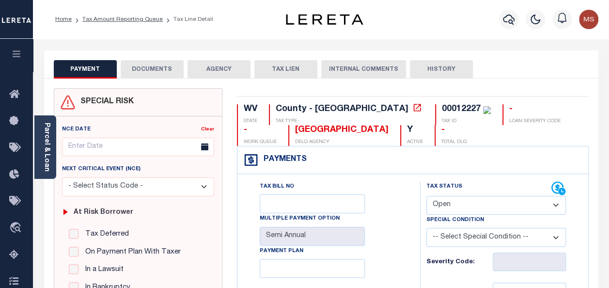
click at [479, 206] on select "- Select Status Code - Open Due/Unpaid Paid Incomplete No Tax Due Internal Refu…" at bounding box center [497, 205] width 140 height 19
select select "PYD"
click at [427, 196] on select "- Select Status Code - Open Due/Unpaid Paid Incomplete No Tax Due Internal Refu…" at bounding box center [497, 205] width 140 height 19
type input "[DATE]"
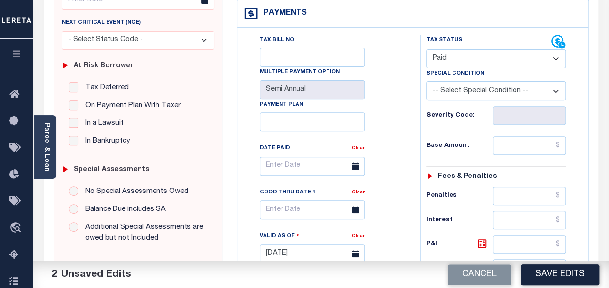
scroll to position [194, 0]
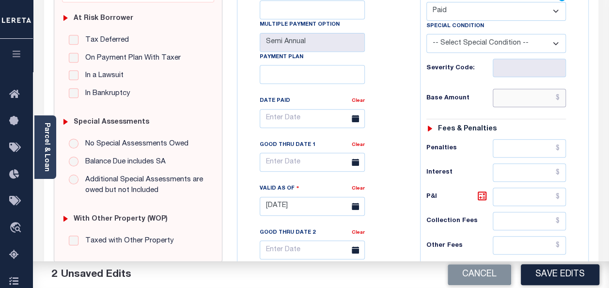
click at [527, 97] on input "text" at bounding box center [529, 98] width 73 height 18
type input "$0.00"
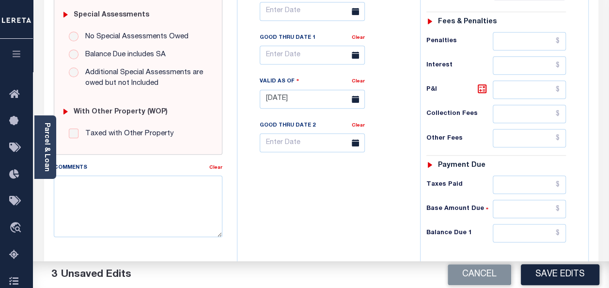
scroll to position [339, 0]
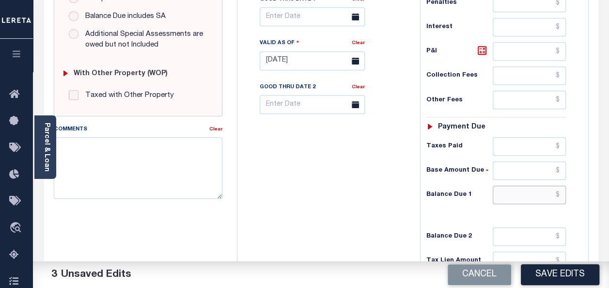
click at [534, 188] on input "text" at bounding box center [529, 195] width 73 height 18
type input "$0.00"
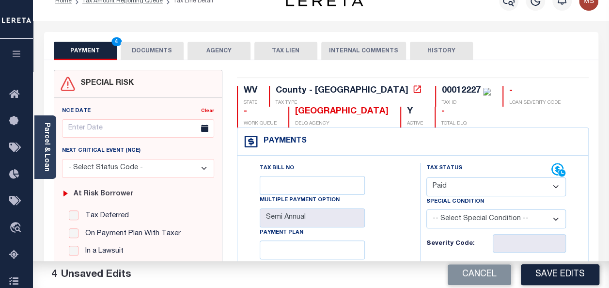
scroll to position [0, 0]
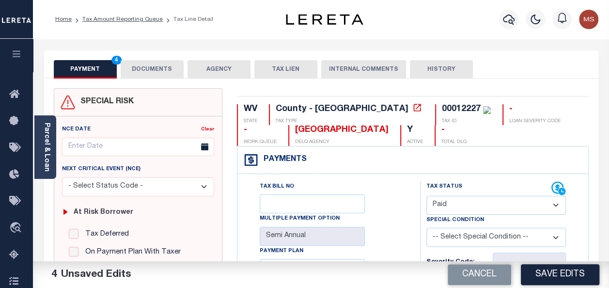
click at [146, 66] on button "DOCUMENTS" at bounding box center [152, 69] width 63 height 18
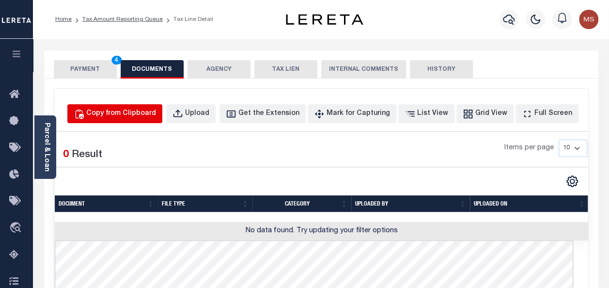
click at [156, 113] on div "Copy from Clipboard" at bounding box center [121, 114] width 70 height 11
select select "POP"
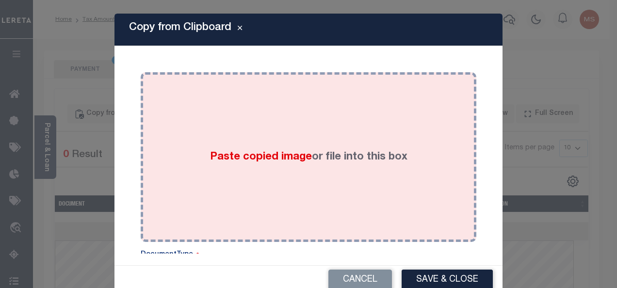
click at [258, 147] on div "Paste copied image or file into this box" at bounding box center [308, 157] width 321 height 155
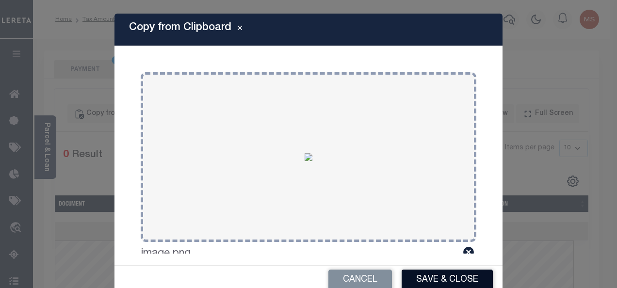
click at [451, 274] on button "Save & Close" at bounding box center [446, 280] width 91 height 21
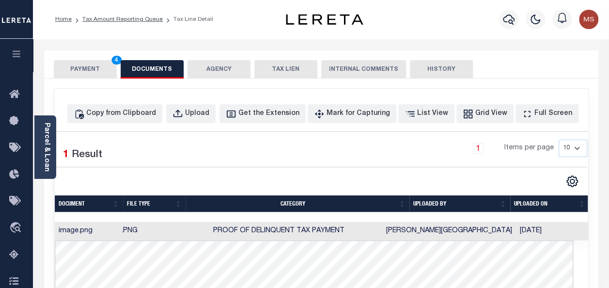
click at [88, 65] on button "PAYMENT 4" at bounding box center [85, 69] width 63 height 18
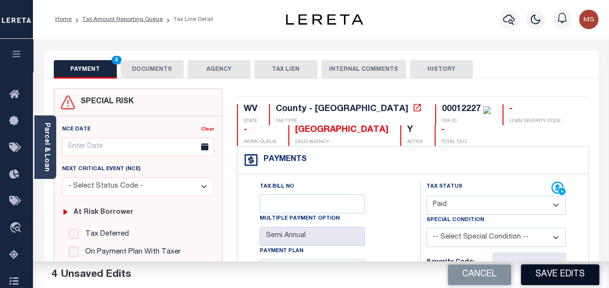
click at [560, 278] on button "Save Edits" at bounding box center [560, 274] width 79 height 21
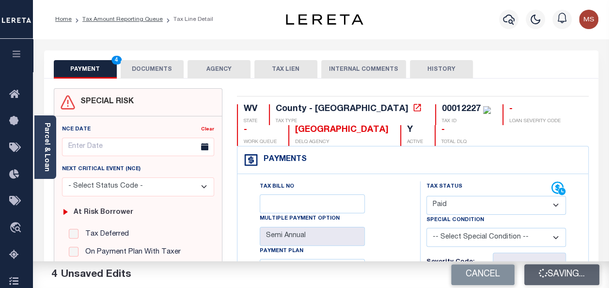
checkbox input "false"
type input "$0"
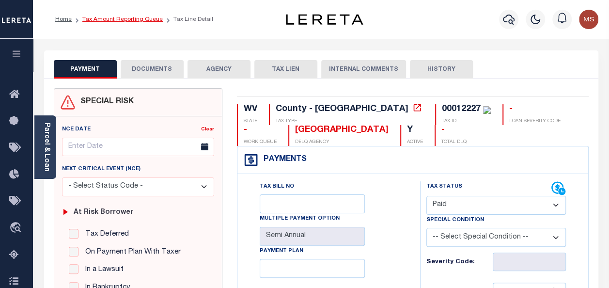
click at [118, 19] on link "Tax Amount Reporting Queue" at bounding box center [122, 19] width 80 height 6
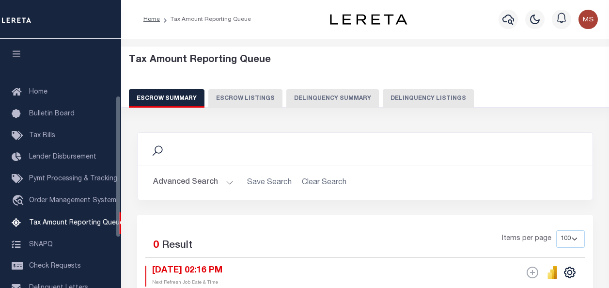
select select
select select "100"
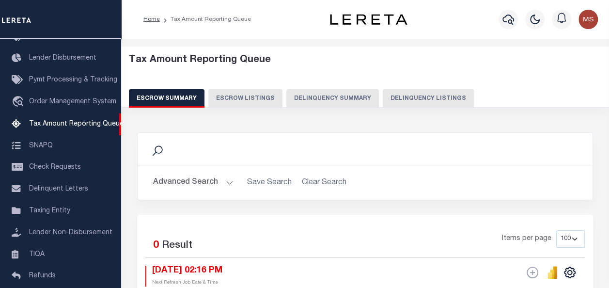
click at [223, 178] on button "Advanced Search" at bounding box center [193, 182] width 80 height 19
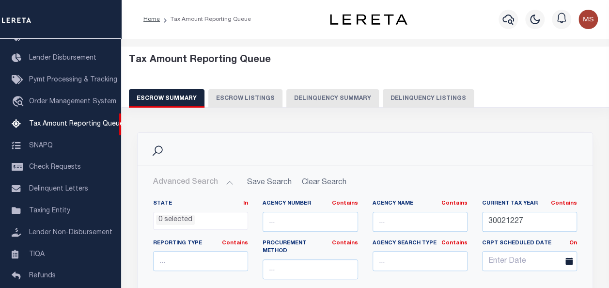
scroll to position [0, 0]
click at [431, 98] on button "Delinquency Listings" at bounding box center [428, 98] width 91 height 18
select select "100"
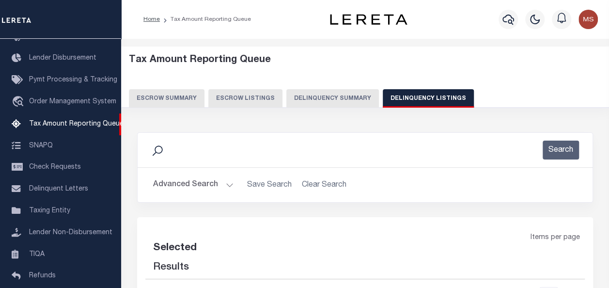
select select "100"
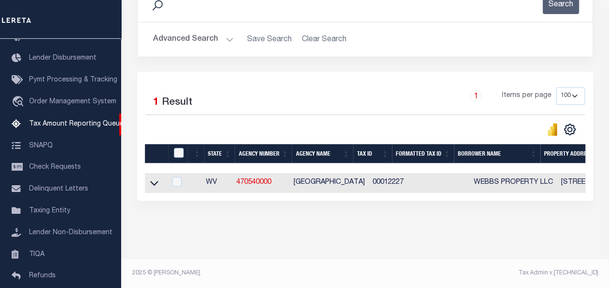
drag, startPoint x: 157, startPoint y: 178, endPoint x: 173, endPoint y: 162, distance: 23.0
click at [157, 178] on icon at bounding box center [154, 183] width 8 height 10
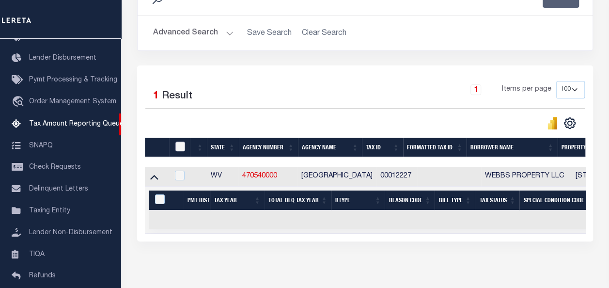
click at [177, 147] on input "checkbox" at bounding box center [181, 147] width 10 height 10
checkbox input "true"
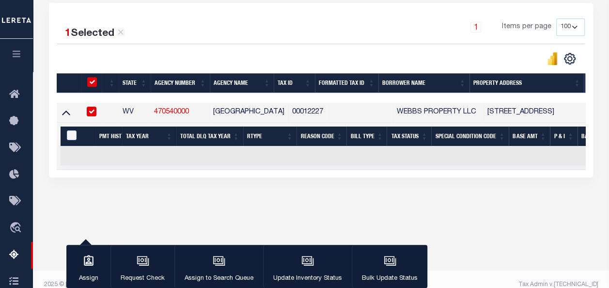
scroll to position [226, 0]
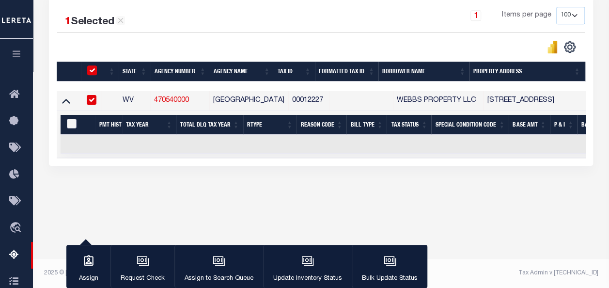
click at [73, 121] on input "&nbsp;" at bounding box center [72, 124] width 10 height 10
checkbox input "true"
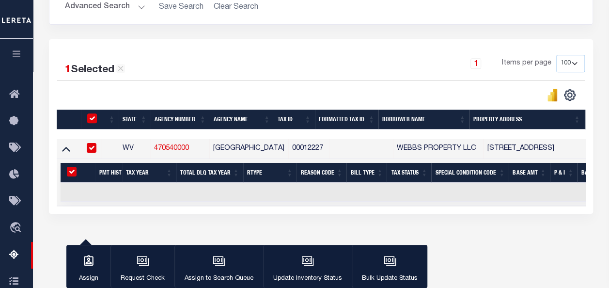
scroll to position [177, 0]
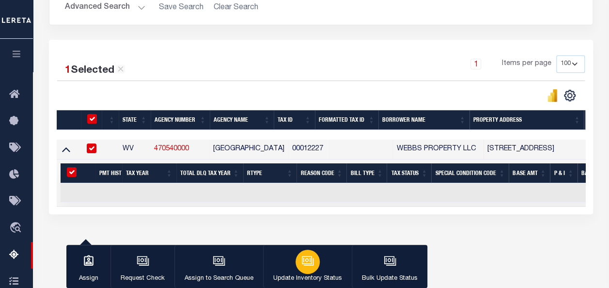
click at [302, 262] on icon "button" at bounding box center [308, 261] width 13 height 13
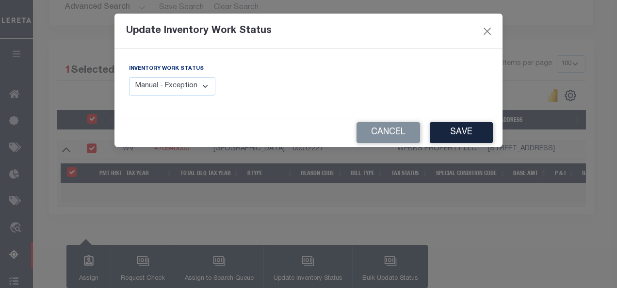
drag, startPoint x: 196, startPoint y: 88, endPoint x: 205, endPoint y: 95, distance: 11.1
click at [196, 88] on select "Manual - Exception Pended - Awaiting Search Late Add Exception Completed" at bounding box center [172, 86] width 86 height 19
select select "4"
click at [129, 77] on select "Manual - Exception Pended - Awaiting Search Late Add Exception Completed" at bounding box center [172, 86] width 86 height 19
click at [467, 135] on button "Save" at bounding box center [461, 132] width 63 height 21
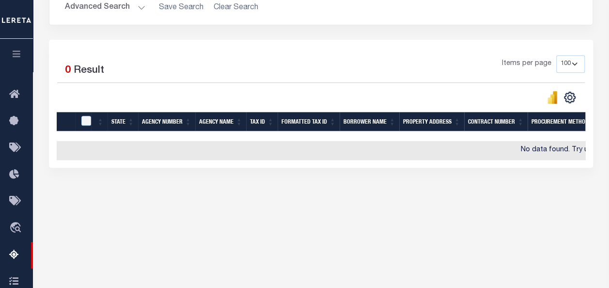
scroll to position [0, 0]
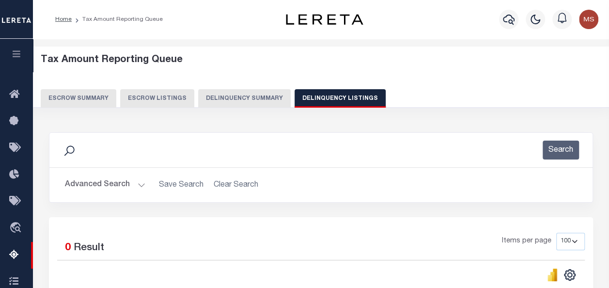
click at [135, 184] on button "Advanced Search" at bounding box center [105, 185] width 80 height 19
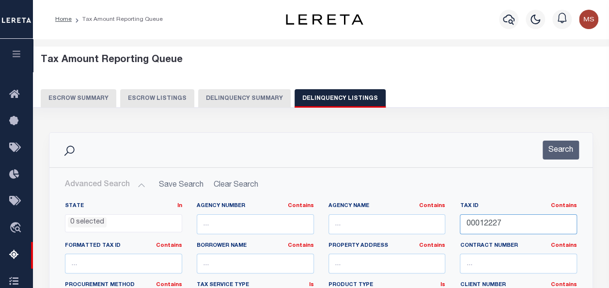
drag, startPoint x: 490, startPoint y: 222, endPoint x: 443, endPoint y: 222, distance: 47.0
paste input "00012239"
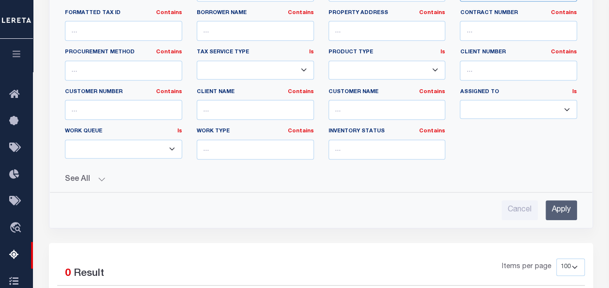
scroll to position [291, 0]
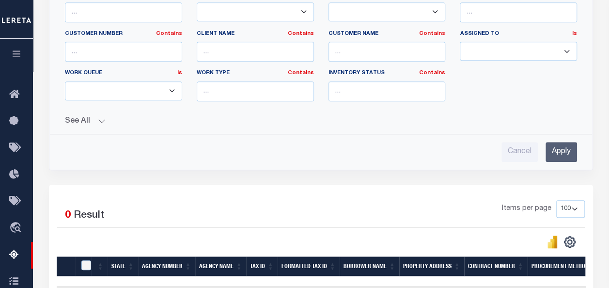
type input "00012239"
click at [562, 146] on input "Apply" at bounding box center [562, 152] width 32 height 20
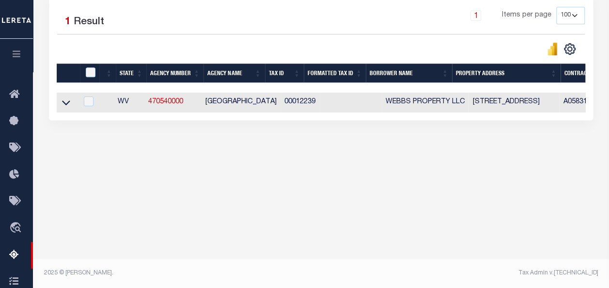
scroll to position [225, 0]
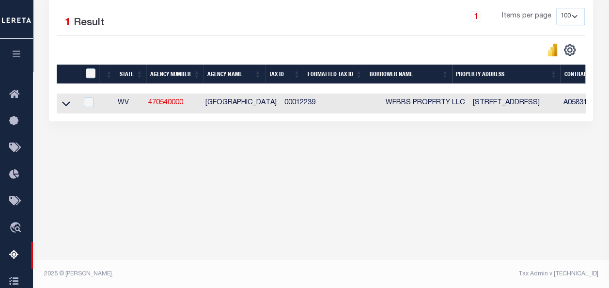
drag, startPoint x: 65, startPoint y: 106, endPoint x: 93, endPoint y: 109, distance: 27.4
click at [65, 106] on icon at bounding box center [66, 104] width 8 height 5
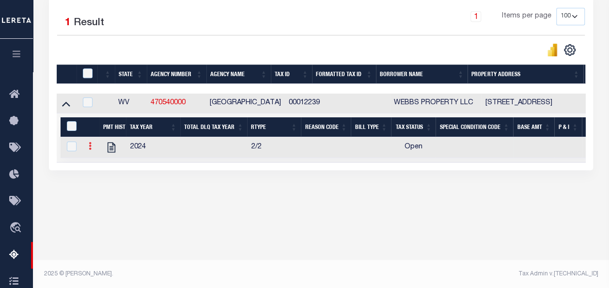
click at [90, 147] on icon at bounding box center [90, 146] width 3 height 8
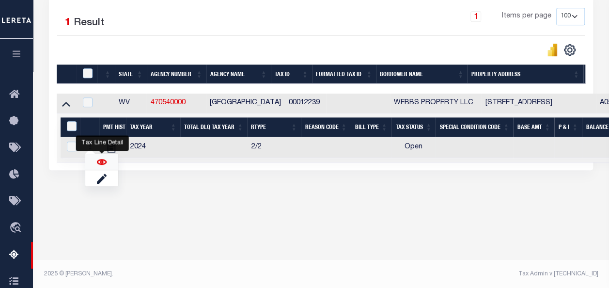
click at [99, 162] on img "" at bounding box center [102, 162] width 10 height 10
checkbox input "true"
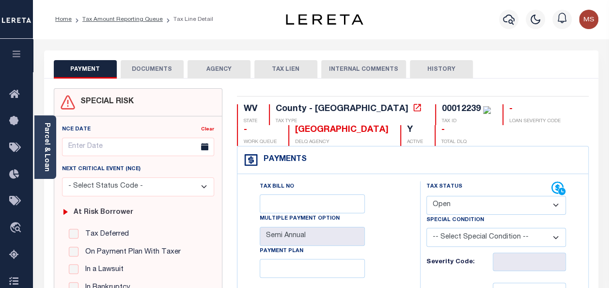
click at [466, 209] on select "- Select Status Code - Open Due/Unpaid Paid Incomplete No Tax Due Internal Refu…" at bounding box center [497, 205] width 140 height 19
select select "PYD"
click at [427, 196] on select "- Select Status Code - Open Due/Unpaid Paid Incomplete No Tax Due Internal Refu…" at bounding box center [497, 205] width 140 height 19
type input "[DATE]"
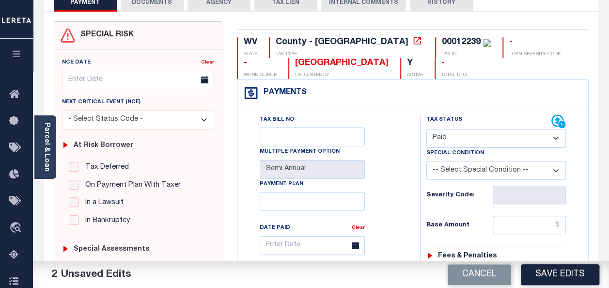
scroll to position [194, 0]
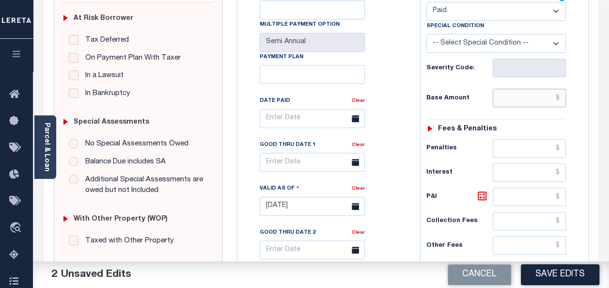
click at [546, 98] on input "text" at bounding box center [529, 98] width 73 height 18
type input "$0.00"
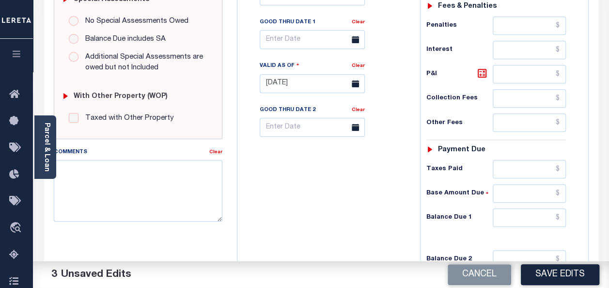
scroll to position [388, 0]
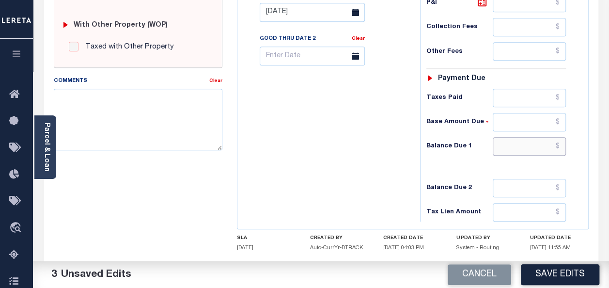
click at [530, 142] on input "text" at bounding box center [529, 146] width 73 height 18
type input "$0.00"
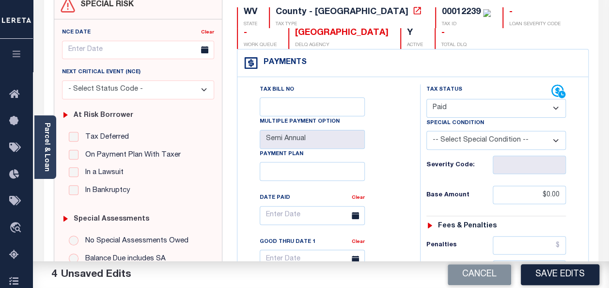
scroll to position [0, 0]
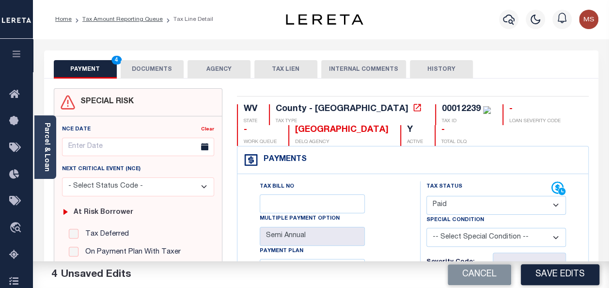
click at [150, 69] on button "DOCUMENTS" at bounding box center [152, 69] width 63 height 18
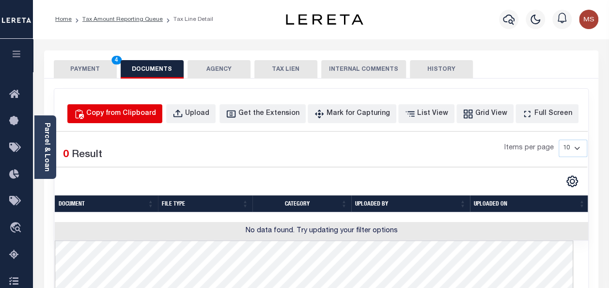
click at [154, 113] on div "Copy from Clipboard" at bounding box center [121, 114] width 70 height 11
select select "POP"
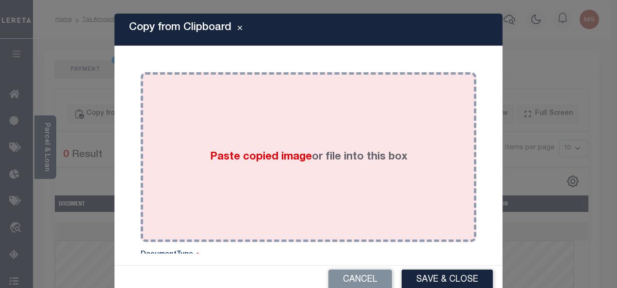
click at [236, 158] on span "Paste copied image" at bounding box center [261, 157] width 102 height 11
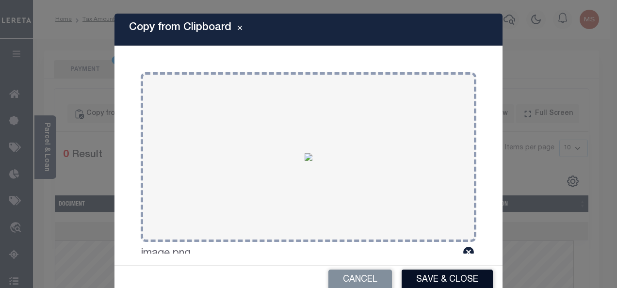
click at [438, 278] on button "Save & Close" at bounding box center [446, 280] width 91 height 21
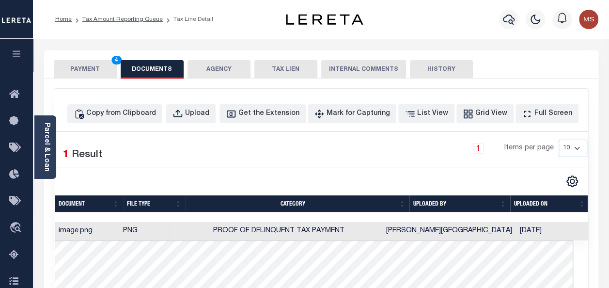
click at [96, 72] on button "PAYMENT 4" at bounding box center [85, 69] width 63 height 18
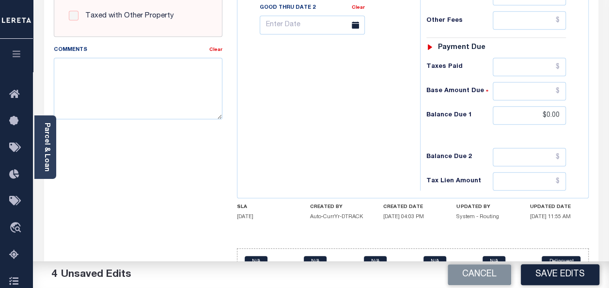
scroll to position [438, 0]
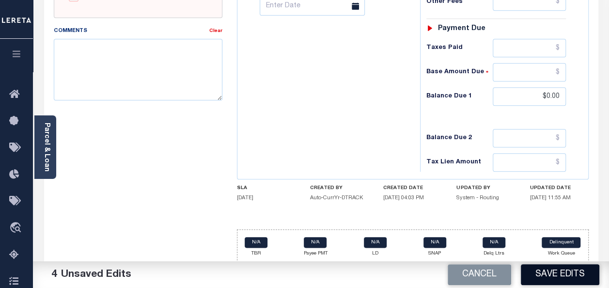
click at [560, 276] on button "Save Edits" at bounding box center [560, 274] width 79 height 21
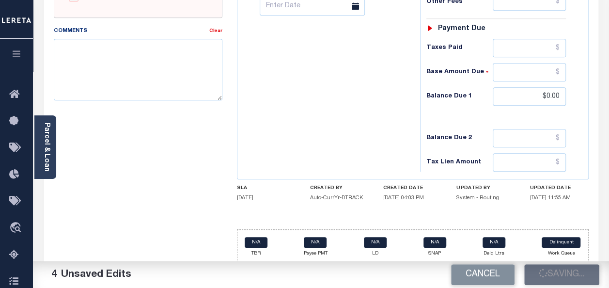
checkbox input "false"
type input "$0"
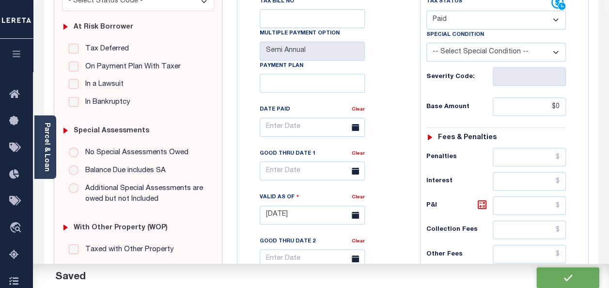
scroll to position [0, 0]
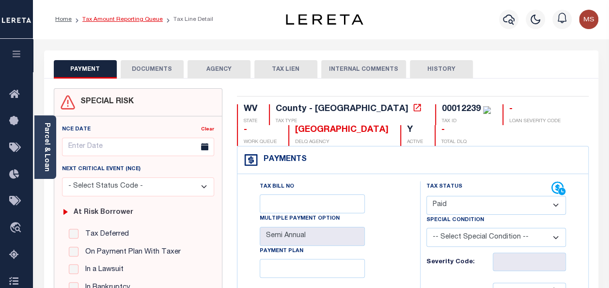
click at [117, 21] on link "Tax Amount Reporting Queue" at bounding box center [122, 19] width 80 height 6
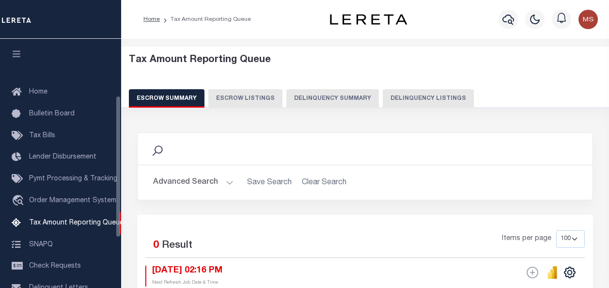
select select
select select "100"
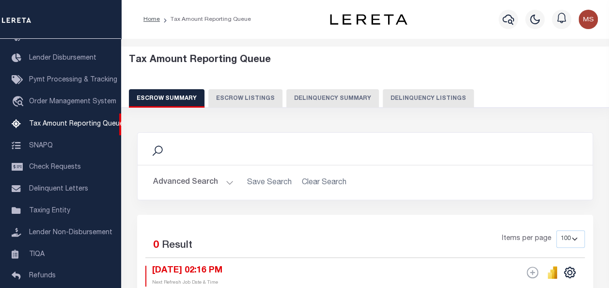
click at [223, 179] on button "Advanced Search" at bounding box center [193, 182] width 80 height 19
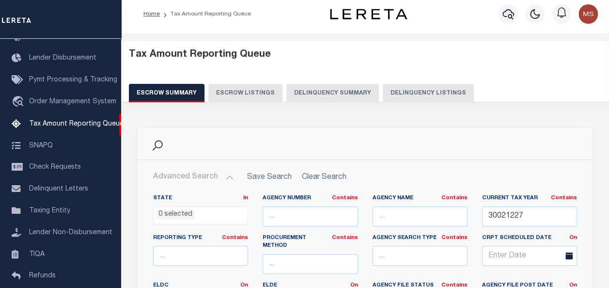
scroll to position [0, 0]
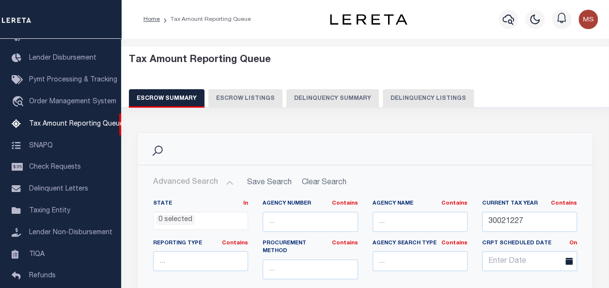
click at [409, 95] on button "Delinquency Listings" at bounding box center [428, 98] width 91 height 18
select select "100"
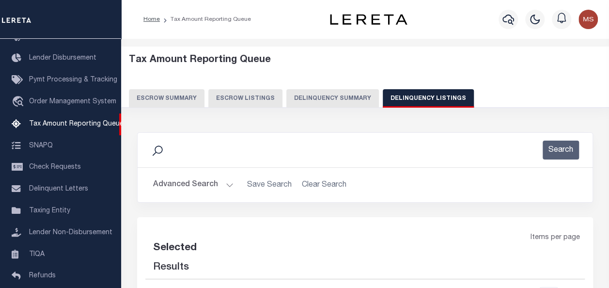
select select "100"
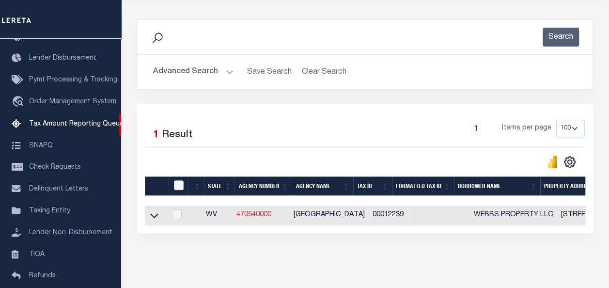
scroll to position [152, 0]
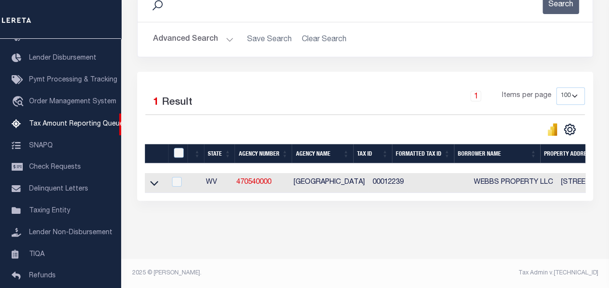
drag, startPoint x: 154, startPoint y: 176, endPoint x: 167, endPoint y: 188, distance: 17.5
click at [154, 178] on icon at bounding box center [154, 183] width 8 height 10
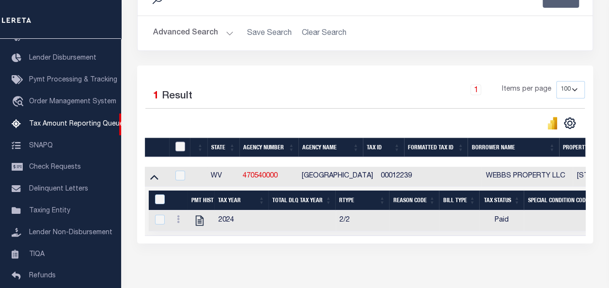
click at [182, 146] on input "checkbox" at bounding box center [181, 147] width 10 height 10
checkbox input "true"
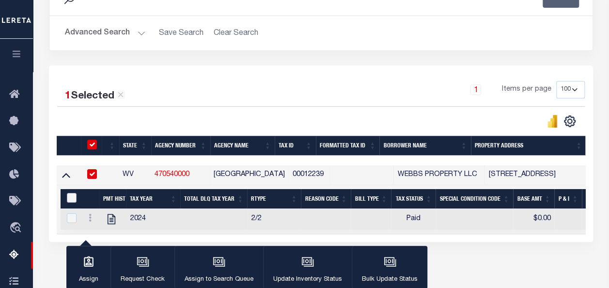
click at [70, 197] on input "&nbsp;" at bounding box center [72, 198] width 10 height 10
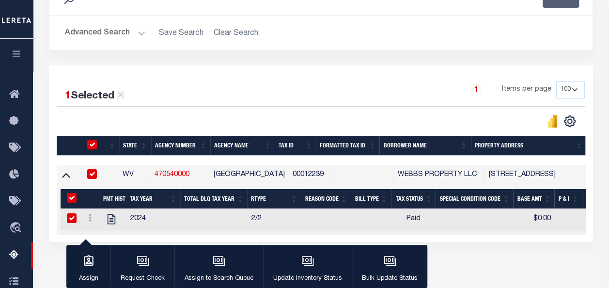
checkbox input "true"
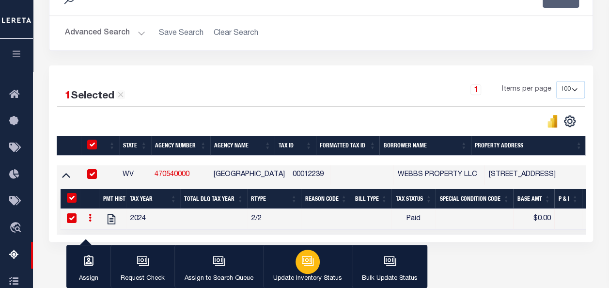
click at [305, 261] on icon "button" at bounding box center [308, 261] width 13 height 13
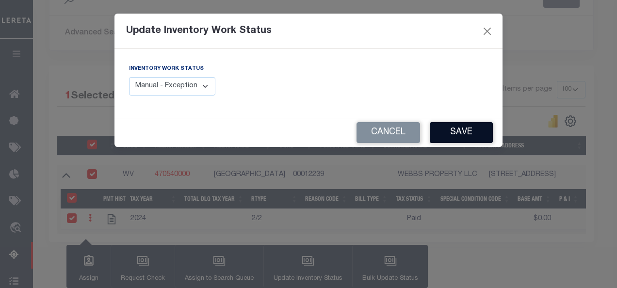
click at [449, 136] on button "Save" at bounding box center [461, 132] width 63 height 21
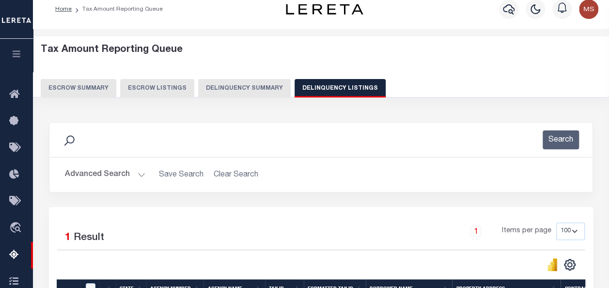
scroll to position [0, 0]
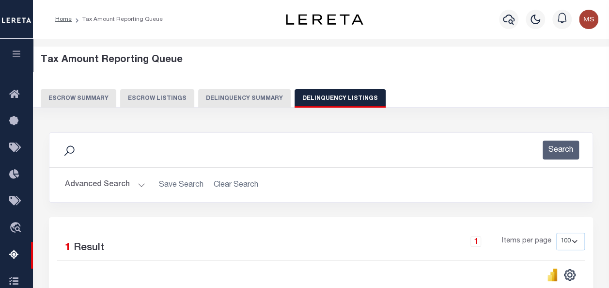
click at [131, 185] on button "Advanced Search" at bounding box center [105, 185] width 80 height 19
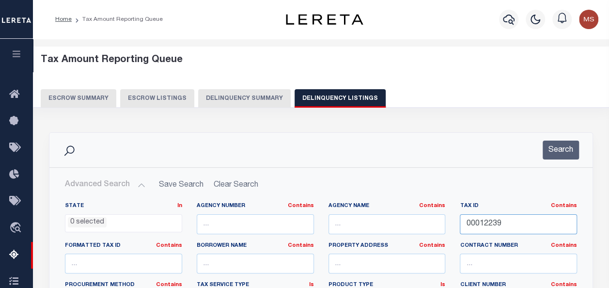
drag, startPoint x: 524, startPoint y: 226, endPoint x: 454, endPoint y: 207, distance: 72.9
click at [454, 215] on div "Tax ID Contains Contains Is 00012239" at bounding box center [519, 222] width 132 height 40
paste input "00012240"
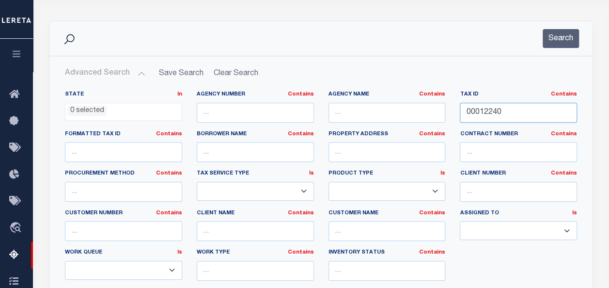
scroll to position [242, 0]
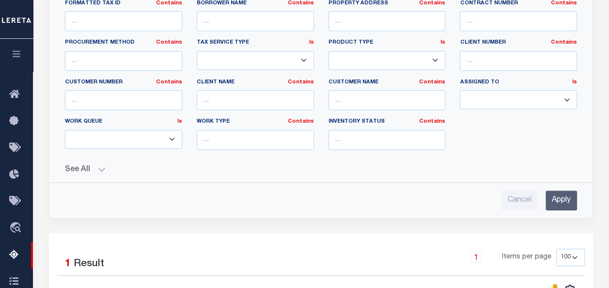
type input "00012240"
click at [567, 197] on input "Apply" at bounding box center [562, 201] width 32 height 20
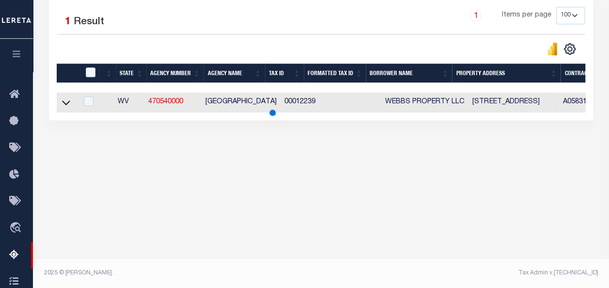
scroll to position [226, 0]
click at [68, 102] on icon at bounding box center [66, 102] width 8 height 10
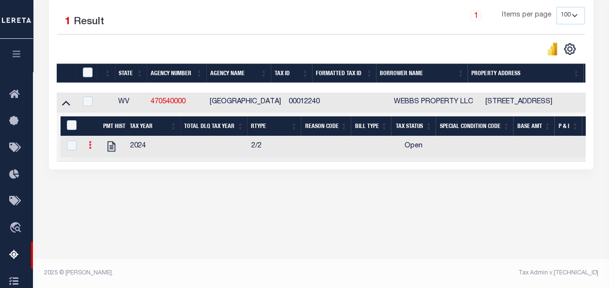
click at [89, 147] on icon at bounding box center [90, 145] width 3 height 8
click at [101, 162] on img "" at bounding box center [102, 161] width 10 height 10
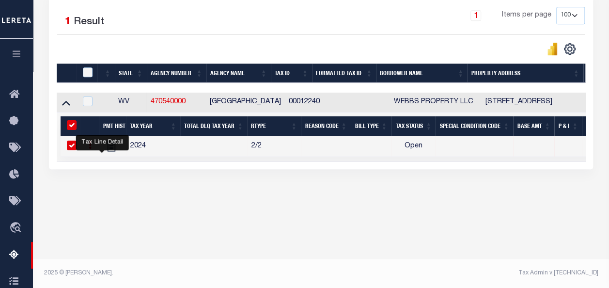
checkbox input "true"
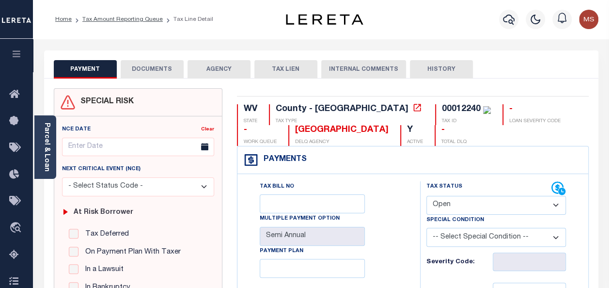
click at [468, 204] on select "- Select Status Code - Open Due/Unpaid Paid Incomplete No Tax Due Internal Refu…" at bounding box center [497, 205] width 140 height 19
select select "PYD"
click at [427, 196] on select "- Select Status Code - Open Due/Unpaid Paid Incomplete No Tax Due Internal Refu…" at bounding box center [497, 205] width 140 height 19
type input "[DATE]"
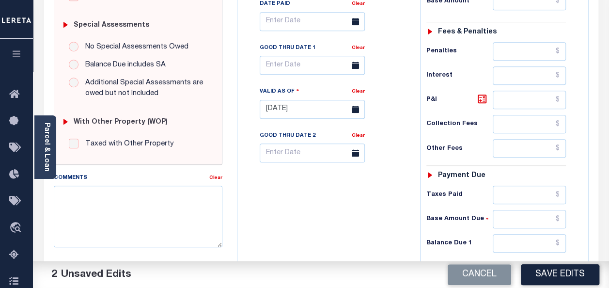
scroll to position [388, 0]
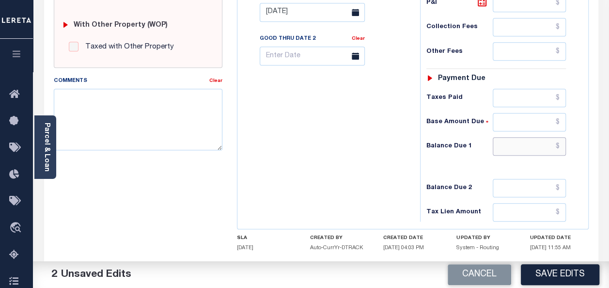
click at [530, 140] on input "text" at bounding box center [529, 146] width 73 height 18
type input "$0.00"
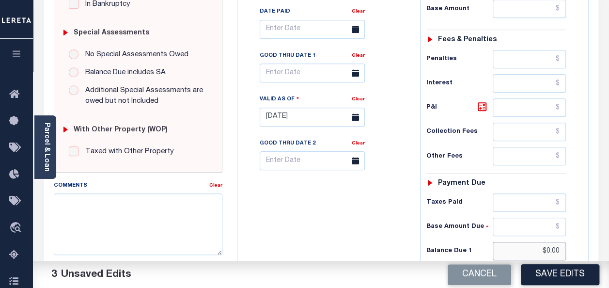
scroll to position [97, 0]
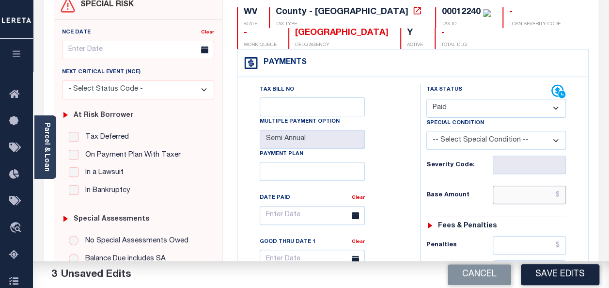
click at [540, 192] on input "text" at bounding box center [529, 195] width 73 height 18
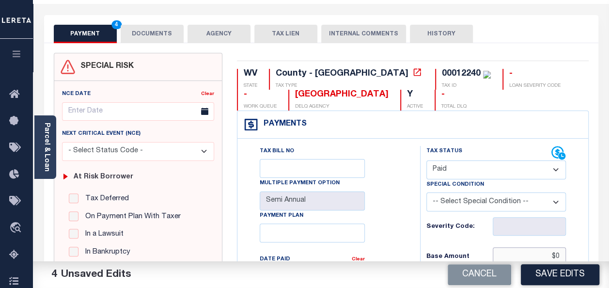
scroll to position [0, 0]
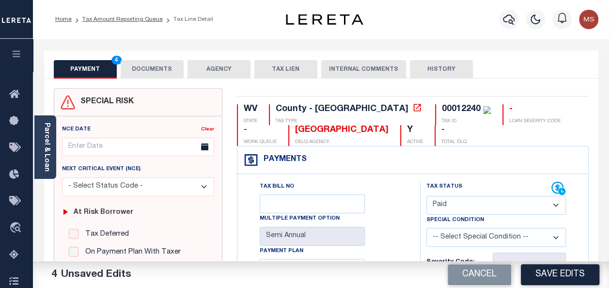
type input "$0.00"
click at [155, 68] on button "DOCUMENTS" at bounding box center [152, 69] width 63 height 18
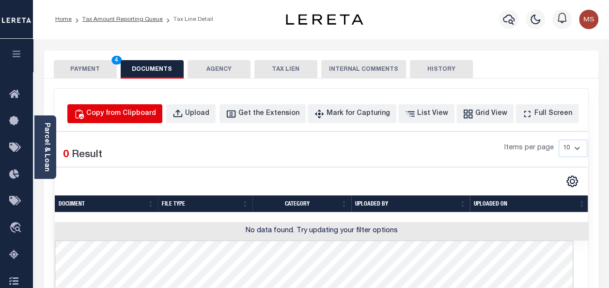
click at [148, 116] on div "Copy from Clipboard" at bounding box center [121, 114] width 70 height 11
select select "POP"
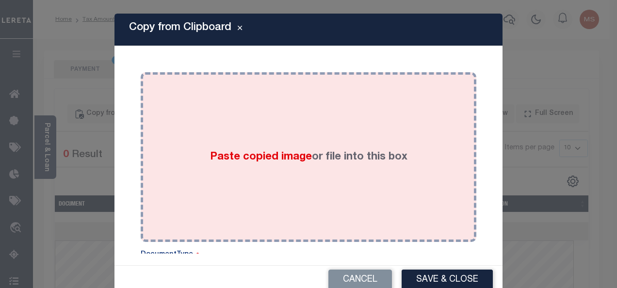
click at [274, 153] on span "Paste copied image" at bounding box center [261, 157] width 102 height 11
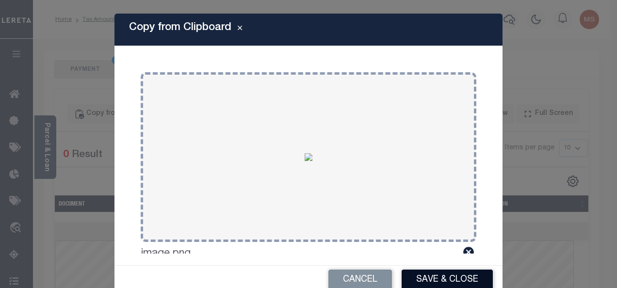
click at [441, 276] on button "Save & Close" at bounding box center [446, 280] width 91 height 21
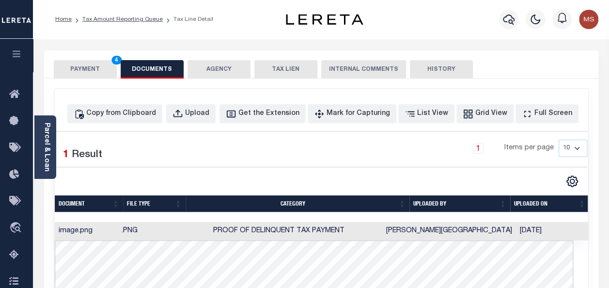
click at [88, 72] on button "PAYMENT 4" at bounding box center [85, 69] width 63 height 18
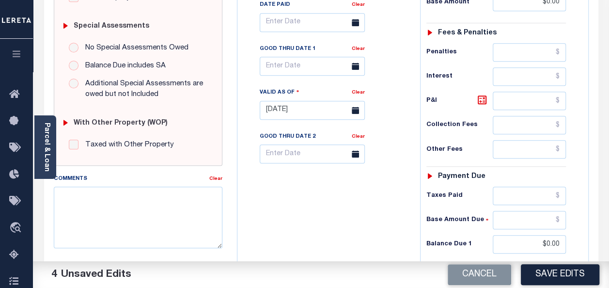
scroll to position [291, 0]
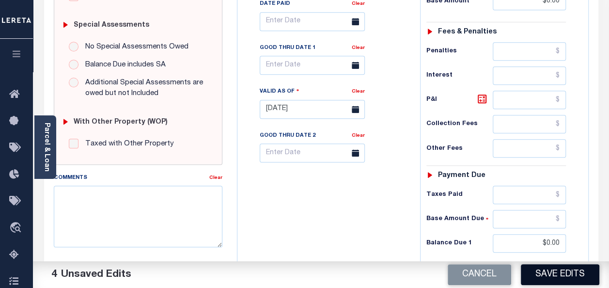
click at [574, 272] on button "Save Edits" at bounding box center [560, 274] width 79 height 21
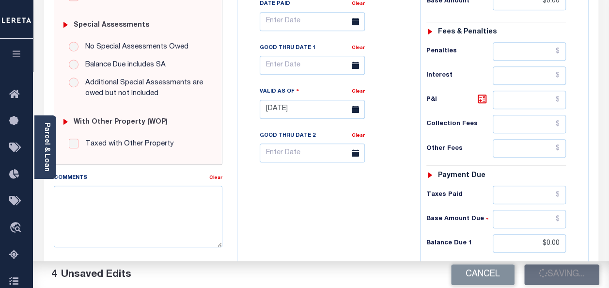
checkbox input "false"
type input "$0"
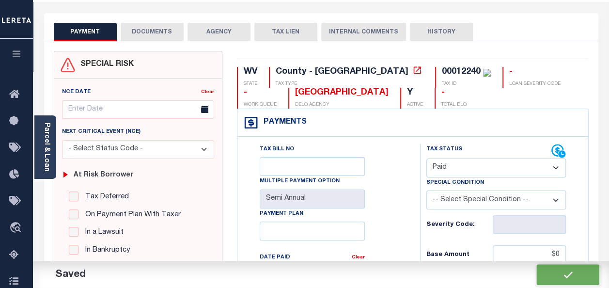
scroll to position [0, 0]
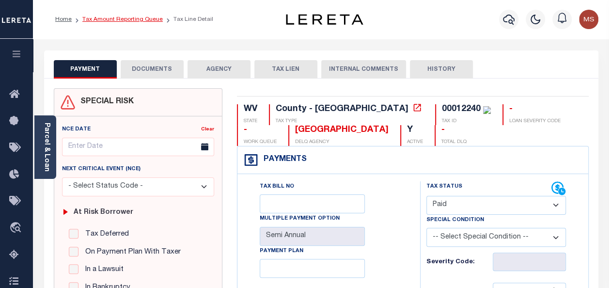
click at [116, 21] on link "Tax Amount Reporting Queue" at bounding box center [122, 19] width 80 height 6
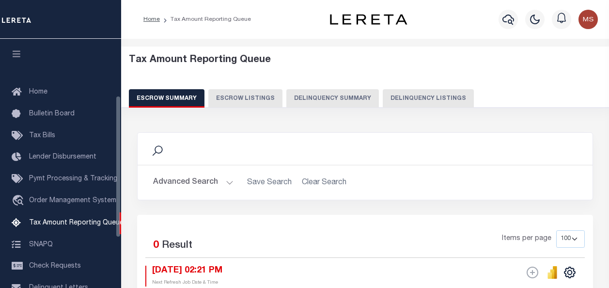
select select "100"
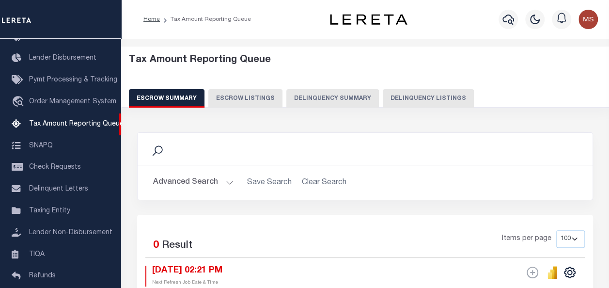
click at [417, 97] on button "Delinquency Listings" at bounding box center [428, 98] width 91 height 18
select select "100"
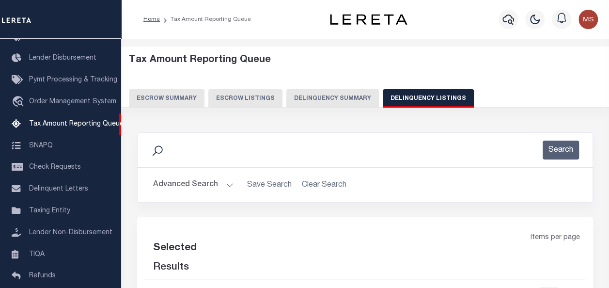
select select "100"
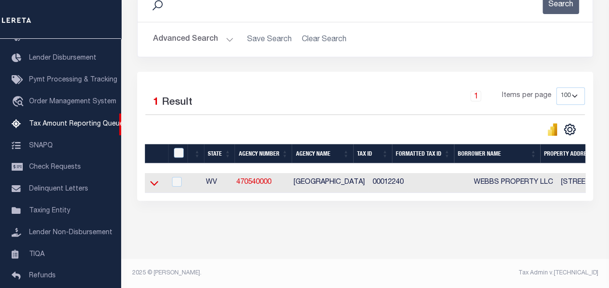
click at [154, 181] on icon at bounding box center [154, 183] width 8 height 10
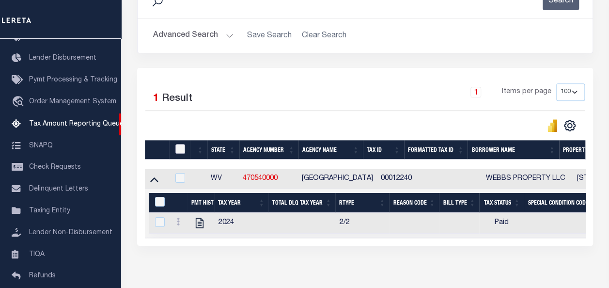
click at [178, 145] on input "checkbox" at bounding box center [181, 149] width 10 height 10
checkbox input "true"
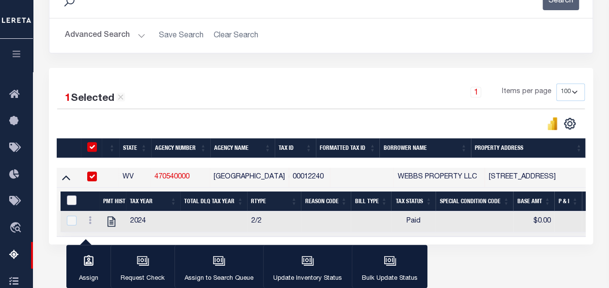
click at [74, 196] on input "&nbsp;" at bounding box center [72, 200] width 10 height 10
checkbox input "true"
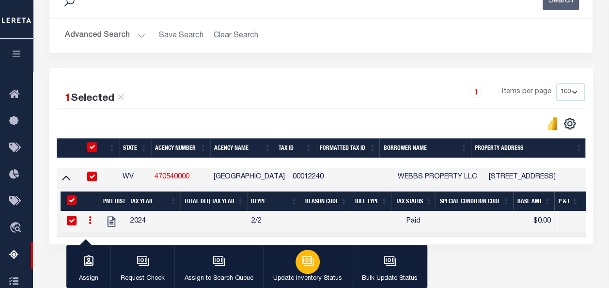
click at [302, 258] on icon "button" at bounding box center [308, 261] width 13 height 13
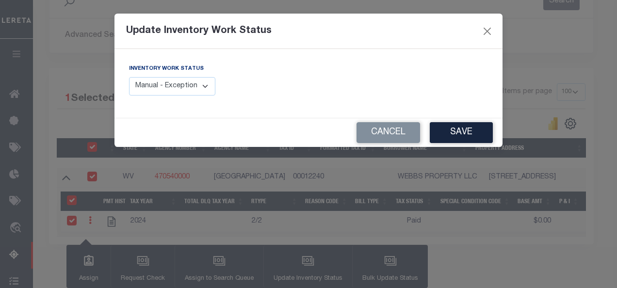
drag, startPoint x: 185, startPoint y: 83, endPoint x: 198, endPoint y: 89, distance: 14.1
click at [185, 83] on select "Manual - Exception Pended - Awaiting Search Late Add Exception Completed" at bounding box center [172, 86] width 86 height 19
select select "4"
click at [129, 77] on select "Manual - Exception Pended - Awaiting Search Late Add Exception Completed" at bounding box center [172, 86] width 86 height 19
click at [457, 133] on button "Save" at bounding box center [461, 132] width 63 height 21
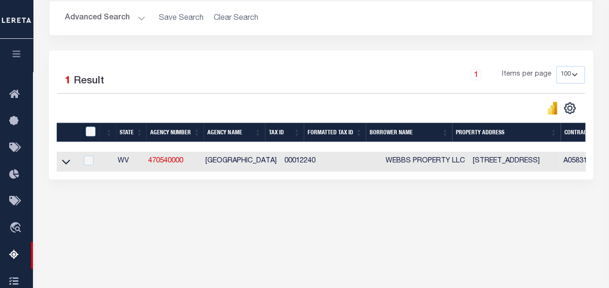
scroll to position [194, 0]
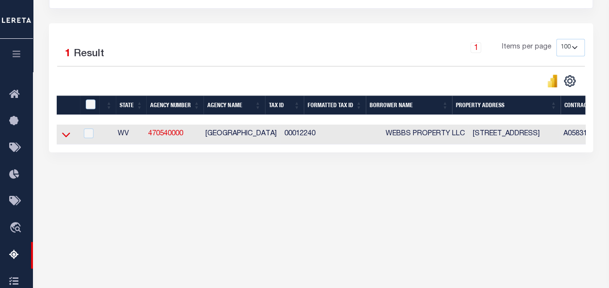
click at [66, 137] on icon at bounding box center [66, 135] width 8 height 5
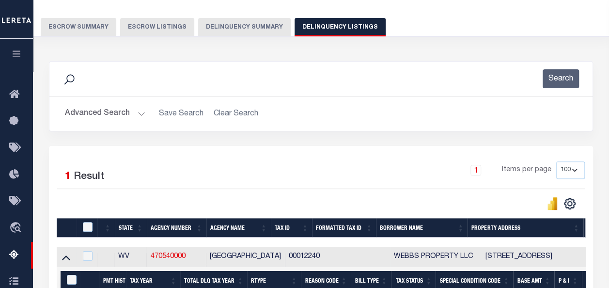
scroll to position [0, 0]
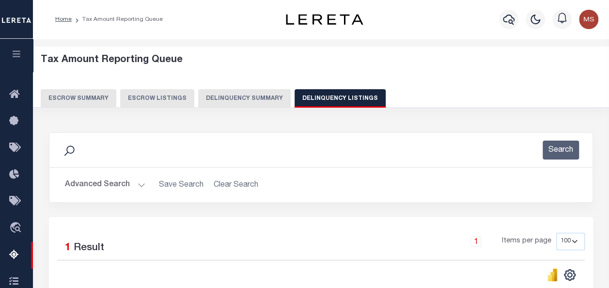
click at [138, 181] on button "Advanced Search" at bounding box center [105, 185] width 80 height 19
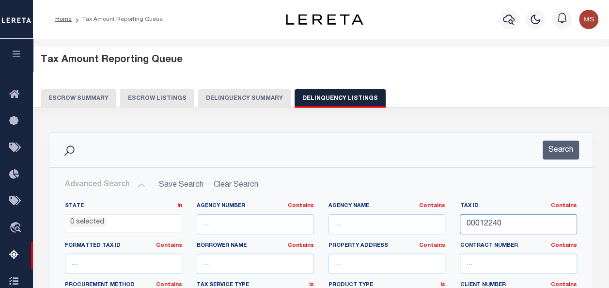
drag, startPoint x: 532, startPoint y: 226, endPoint x: 436, endPoint y: 222, distance: 95.6
paste input "00012241"
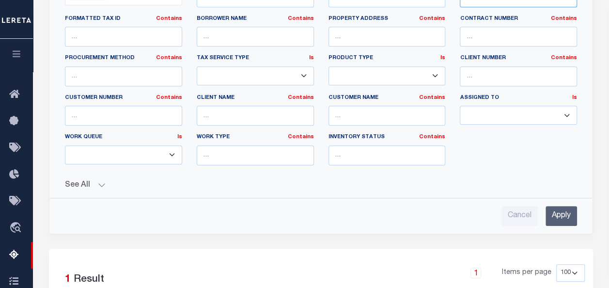
scroll to position [242, 0]
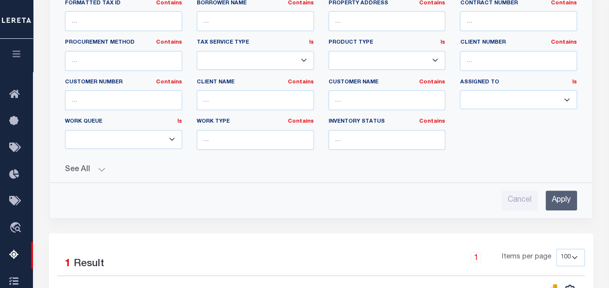
type input "00012241"
click at [560, 195] on input "Apply" at bounding box center [562, 201] width 32 height 20
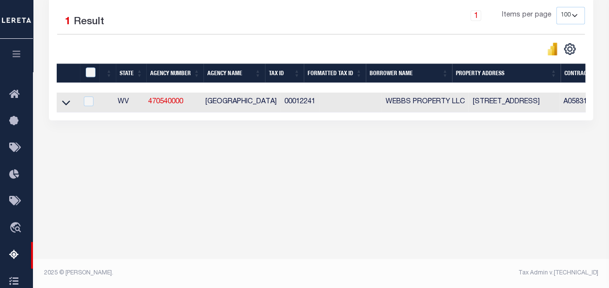
scroll to position [226, 0]
click at [67, 104] on icon at bounding box center [66, 102] width 8 height 10
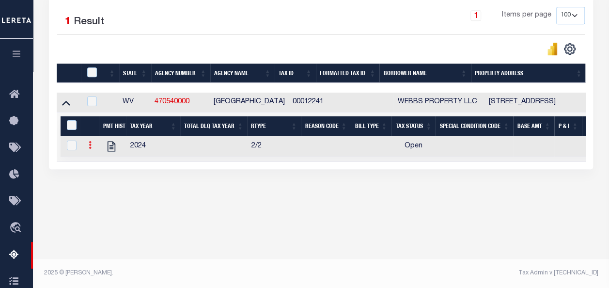
click at [90, 146] on icon at bounding box center [90, 145] width 3 height 8
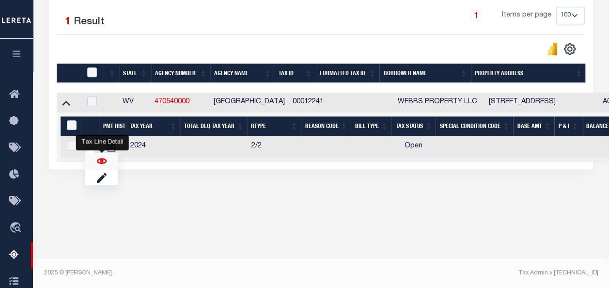
click at [105, 161] on img "" at bounding box center [102, 161] width 10 height 10
checkbox input "true"
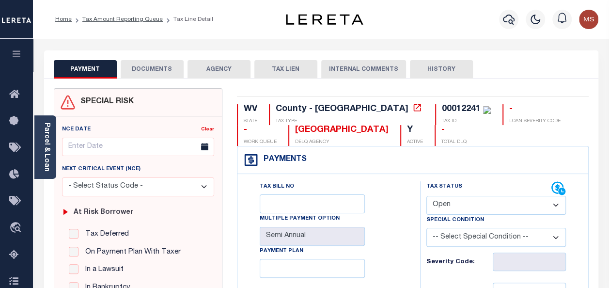
click at [458, 202] on select "- Select Status Code - Open Due/Unpaid Paid Incomplete No Tax Due Internal Refu…" at bounding box center [497, 205] width 140 height 19
select select "PYD"
click at [427, 196] on select "- Select Status Code - Open Due/Unpaid Paid Incomplete No Tax Due Internal Refu…" at bounding box center [497, 205] width 140 height 19
type input "[DATE]"
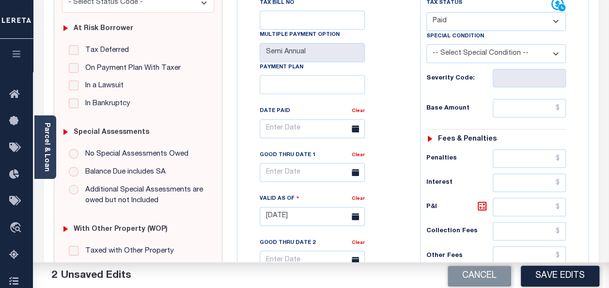
scroll to position [242, 0]
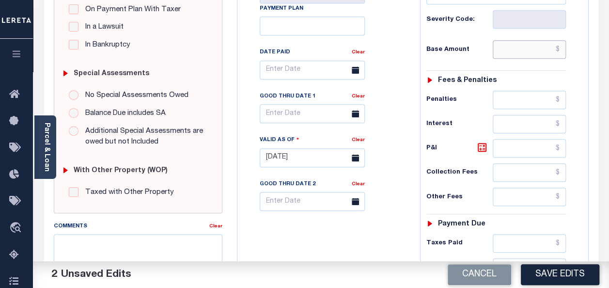
click at [518, 49] on input "text" at bounding box center [529, 49] width 73 height 18
type input "$0.00"
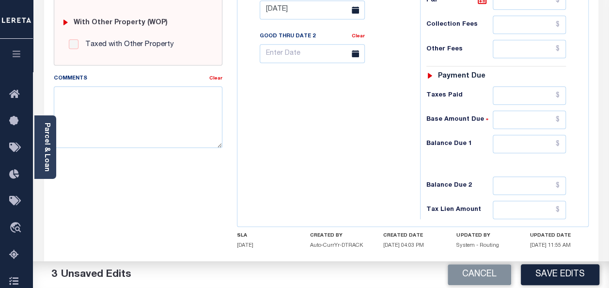
scroll to position [436, 0]
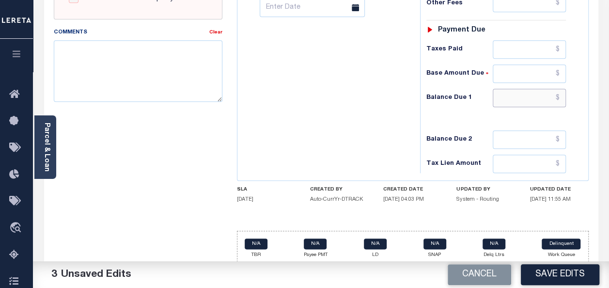
click at [532, 97] on input "text" at bounding box center [529, 98] width 73 height 18
type input "$0.00"
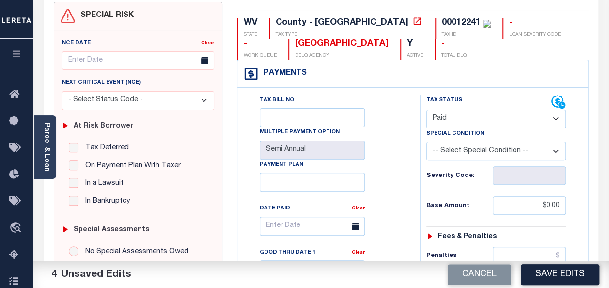
scroll to position [0, 0]
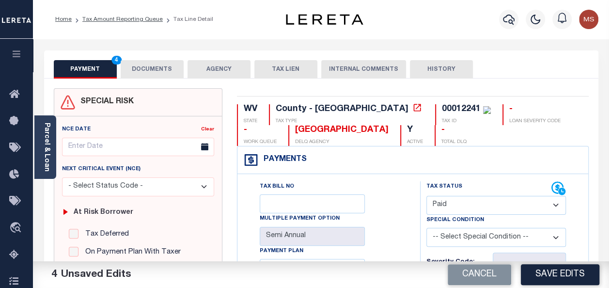
click at [153, 72] on button "DOCUMENTS" at bounding box center [152, 69] width 63 height 18
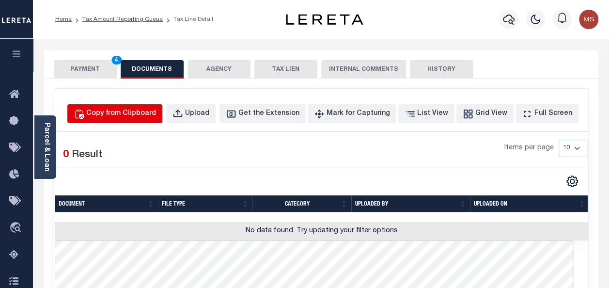
click at [156, 112] on div "Copy from Clipboard" at bounding box center [121, 114] width 70 height 11
select select "POP"
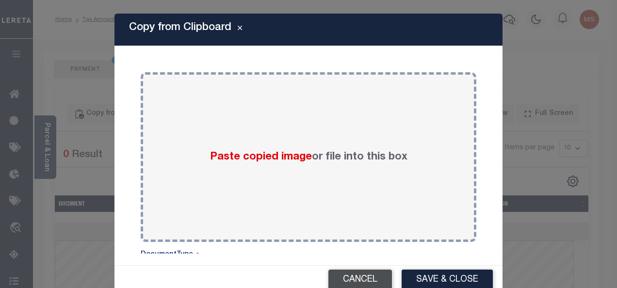
click at [363, 283] on button "Cancel" at bounding box center [360, 280] width 64 height 21
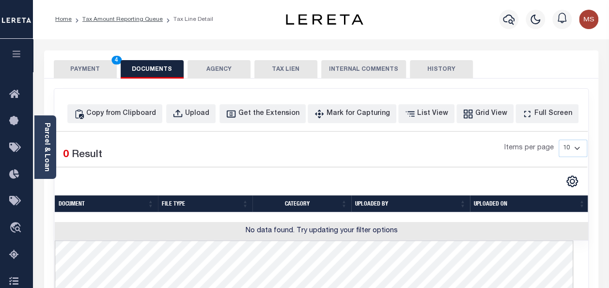
click at [81, 71] on button "PAYMENT 4" at bounding box center [85, 69] width 63 height 18
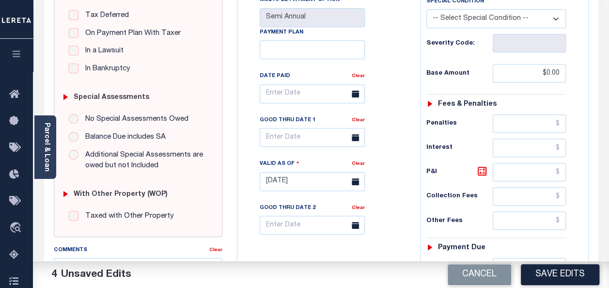
scroll to position [242, 0]
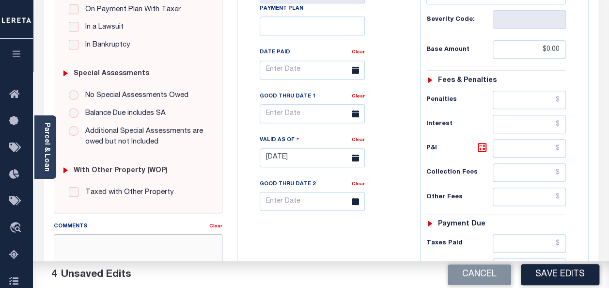
click at [106, 242] on textarea "Comments" at bounding box center [138, 264] width 169 height 61
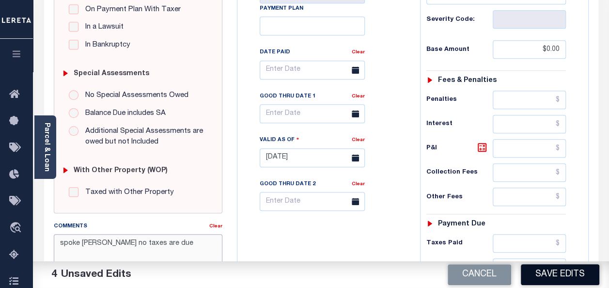
type textarea "spoke [PERSON_NAME] no taxes are due"
click at [555, 280] on button "Save Edits" at bounding box center [560, 274] width 79 height 21
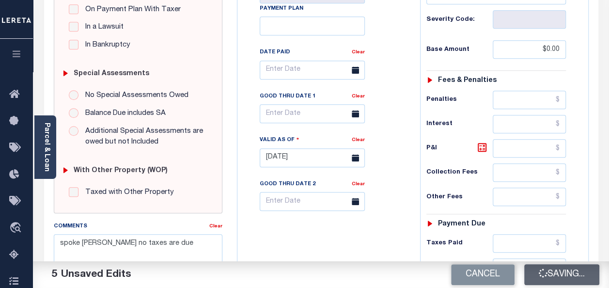
checkbox input "false"
type input "$0"
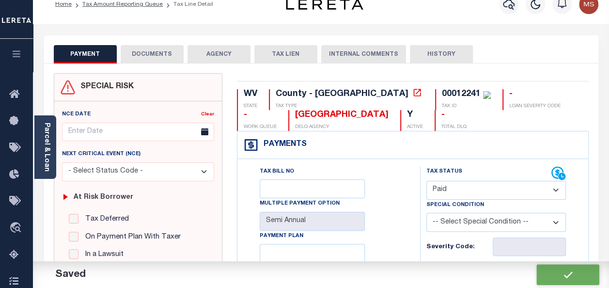
scroll to position [0, 0]
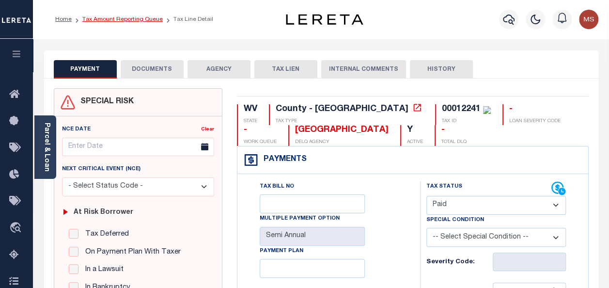
click at [94, 19] on link "Tax Amount Reporting Queue" at bounding box center [122, 19] width 80 height 6
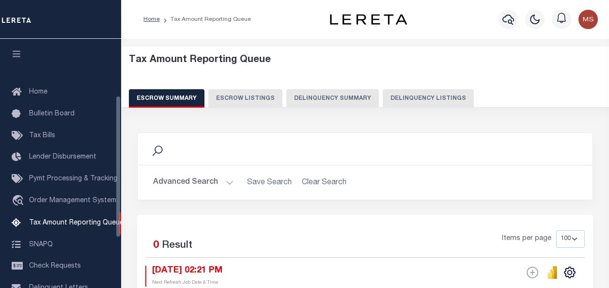
select select "100"
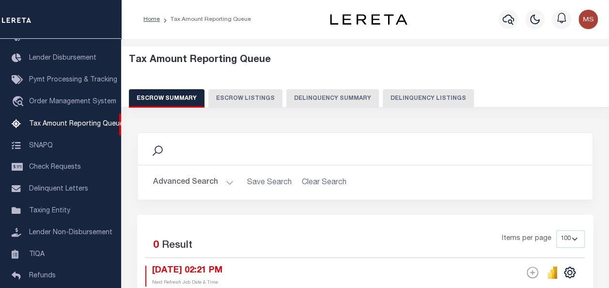
click at [405, 98] on button "Delinquency Listings" at bounding box center [428, 98] width 91 height 18
select select "100"
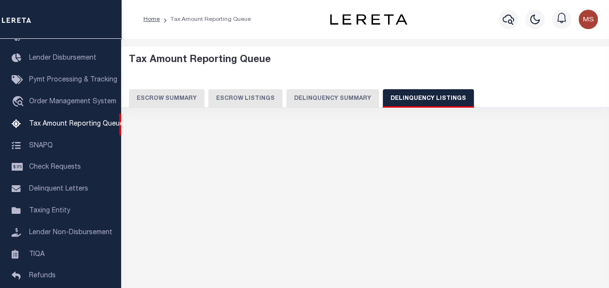
select select "100"
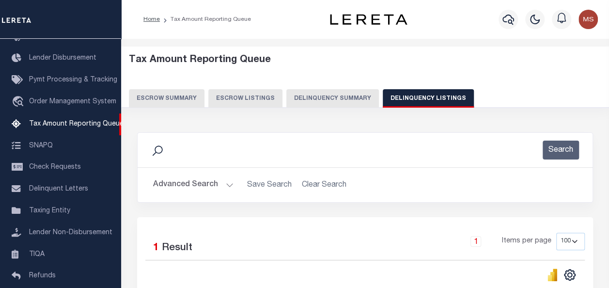
scroll to position [149, 0]
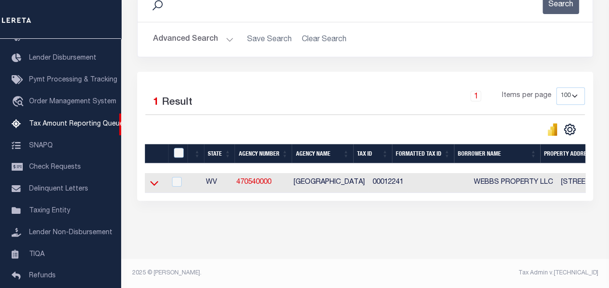
click at [156, 181] on icon at bounding box center [154, 183] width 8 height 5
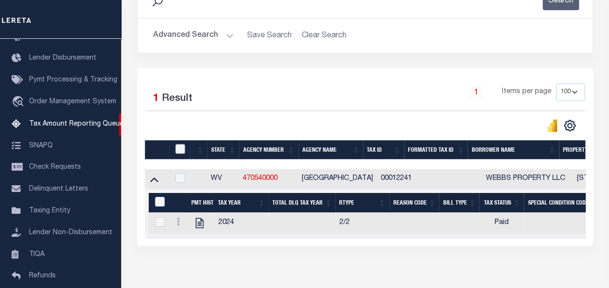
click at [176, 147] on input "checkbox" at bounding box center [181, 149] width 10 height 10
checkbox input "true"
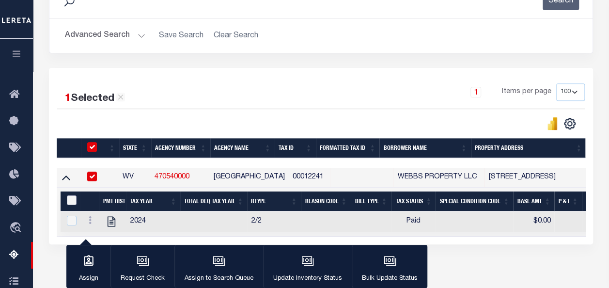
click at [73, 197] on input "&nbsp;" at bounding box center [72, 200] width 10 height 10
checkbox input "true"
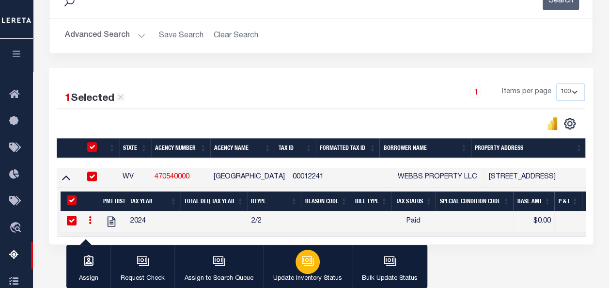
click at [307, 259] on icon "button" at bounding box center [307, 260] width 7 height 4
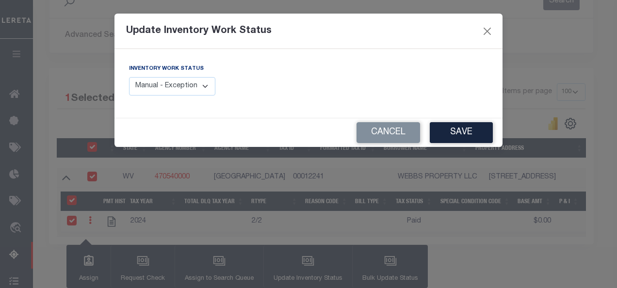
click at [191, 85] on select "Manual - Exception Pended - Awaiting Search Late Add Exception Completed" at bounding box center [172, 86] width 86 height 19
select select "4"
click at [129, 77] on select "Manual - Exception Pended - Awaiting Search Late Add Exception Completed" at bounding box center [172, 86] width 86 height 19
click at [473, 132] on button "Save" at bounding box center [461, 132] width 63 height 21
